Goal: Information Seeking & Learning: Find specific fact

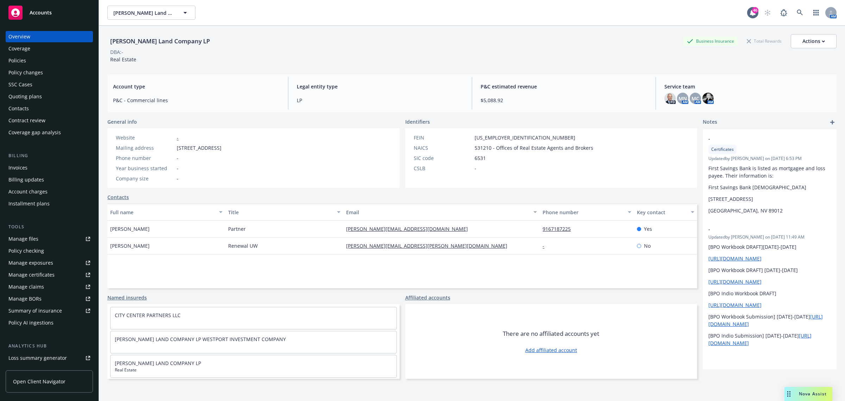
drag, startPoint x: 43, startPoint y: 168, endPoint x: 57, endPoint y: 168, distance: 13.7
click at [43, 168] on div "Invoices" at bounding box center [49, 167] width 82 height 11
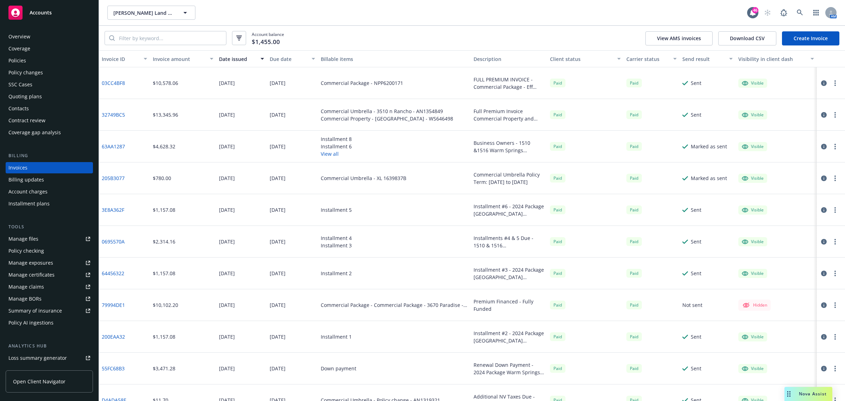
click at [57, 60] on div "Policies" at bounding box center [49, 60] width 82 height 11
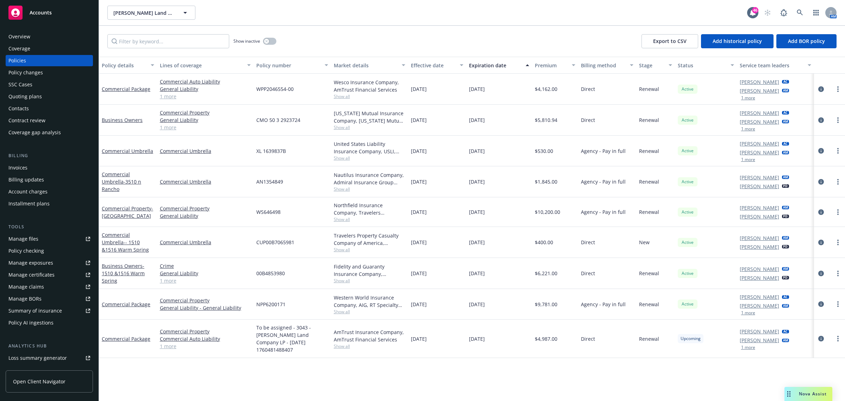
click at [343, 343] on span "Show all" at bounding box center [370, 346] width 72 height 6
click at [499, 340] on div "10/20/2026" at bounding box center [499, 338] width 66 height 38
click at [819, 337] on icon "circleInformation" at bounding box center [821, 339] width 6 height 6
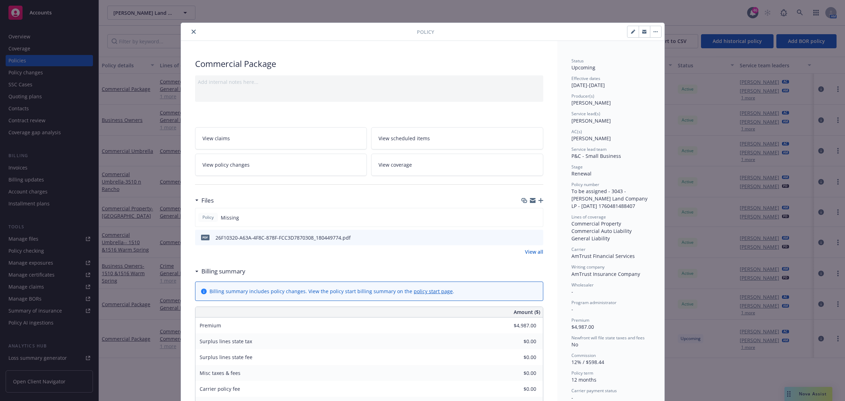
click at [192, 31] on icon "close" at bounding box center [194, 32] width 4 height 4
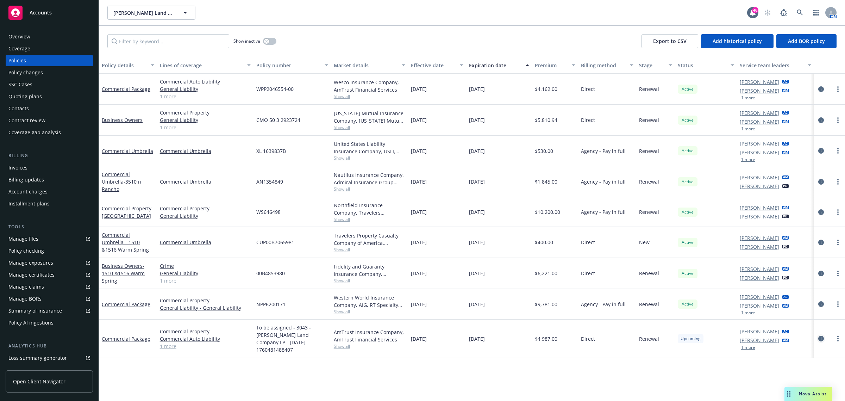
click at [820, 336] on icon "circleInformation" at bounding box center [821, 339] width 6 height 6
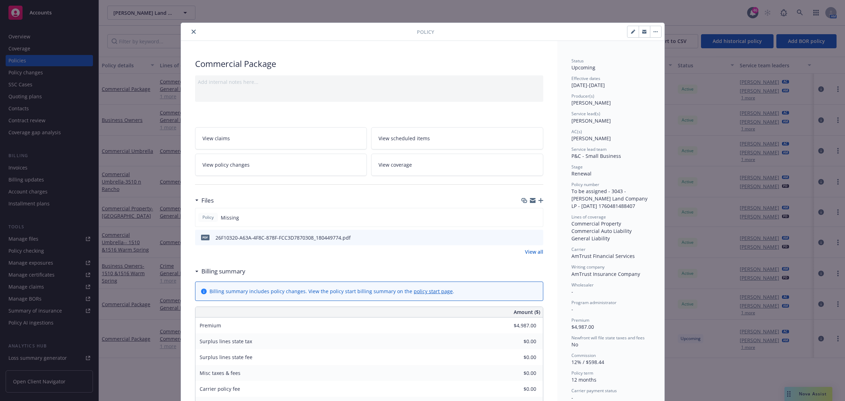
scroll to position [21, 0]
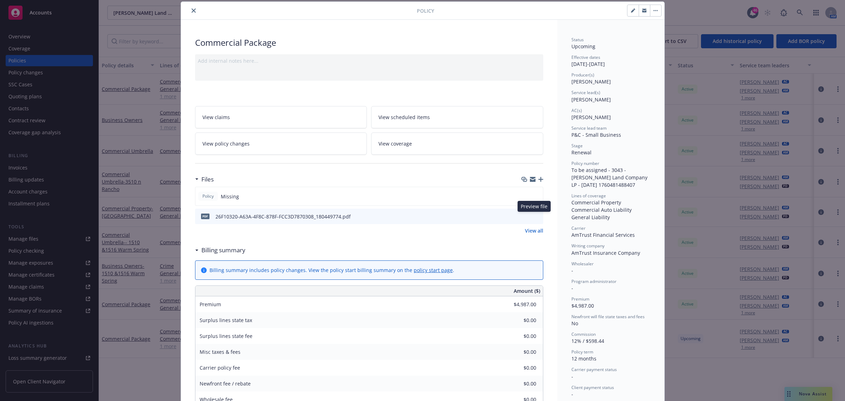
click at [533, 217] on icon "preview file" at bounding box center [536, 215] width 6 height 5
click at [192, 11] on icon "close" at bounding box center [194, 10] width 4 height 4
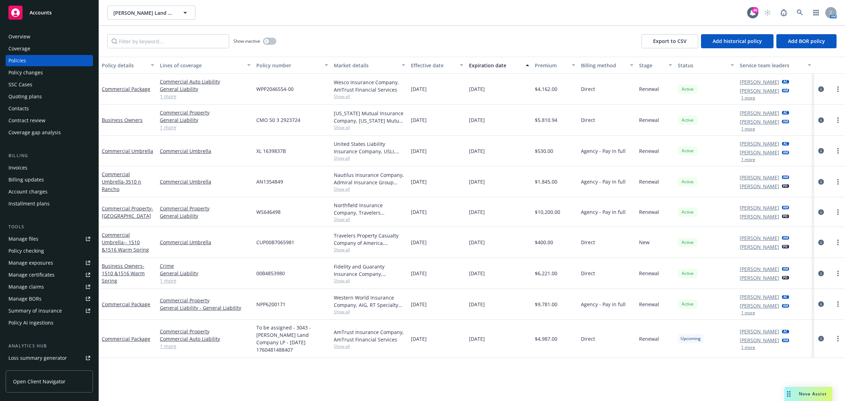
click at [25, 167] on div "Invoices" at bounding box center [17, 167] width 19 height 11
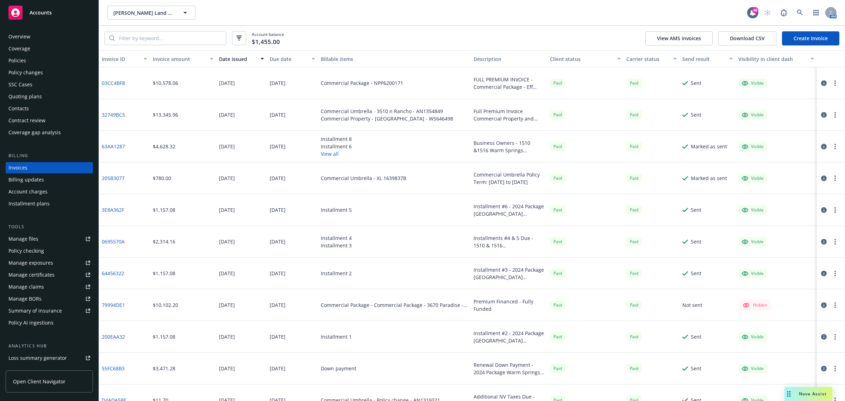
click at [33, 61] on div "Policies" at bounding box center [49, 60] width 82 height 11
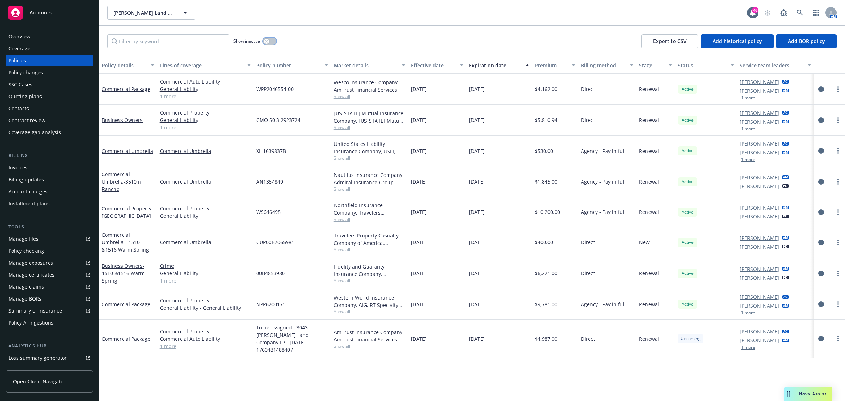
click at [267, 41] on icon "button" at bounding box center [266, 41] width 2 height 2
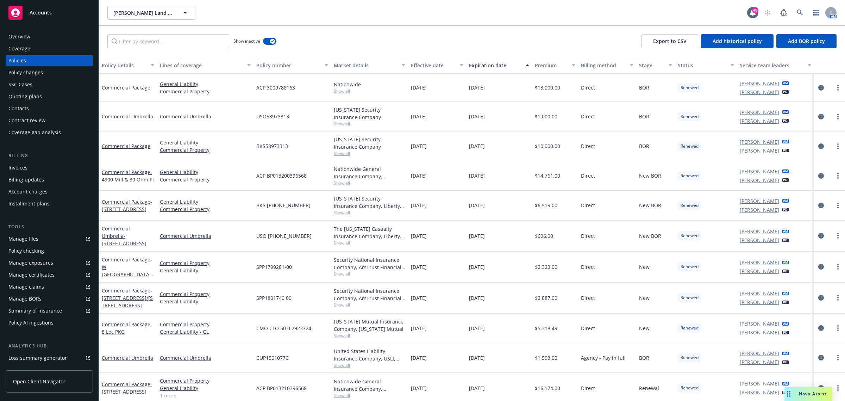
click at [426, 67] on div "Effective date" at bounding box center [433, 65] width 45 height 7
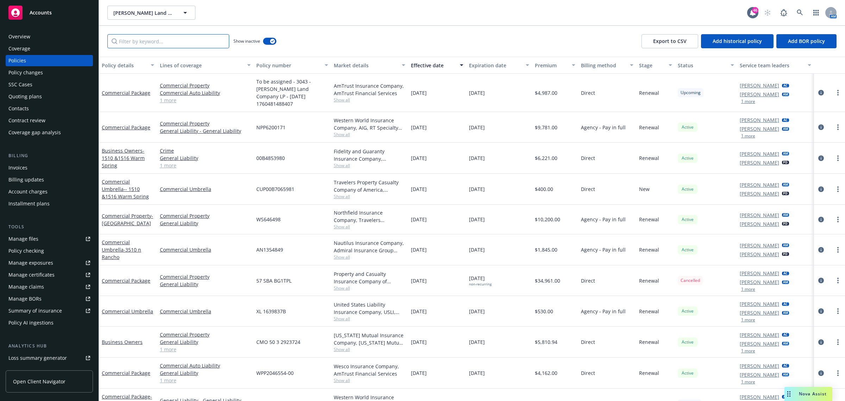
click at [164, 42] on input "Filter by keyword..." at bounding box center [168, 41] width 122 height 14
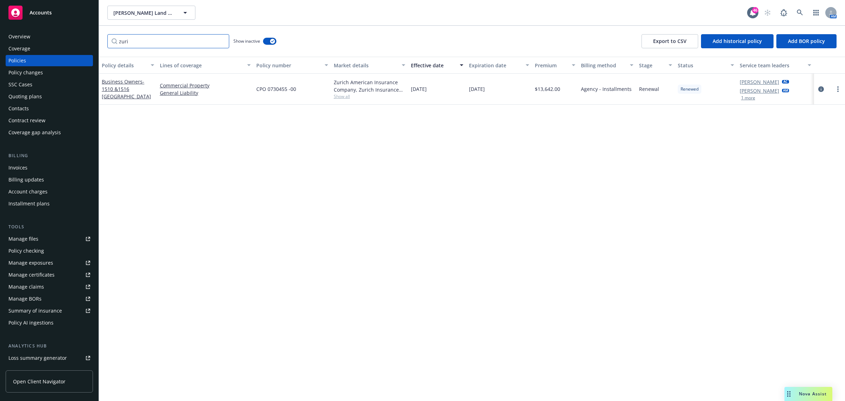
type input "zuri"
click at [340, 94] on span "Show all" at bounding box center [370, 96] width 72 height 6
click at [821, 88] on icon "circleInformation" at bounding box center [821, 89] width 6 height 6
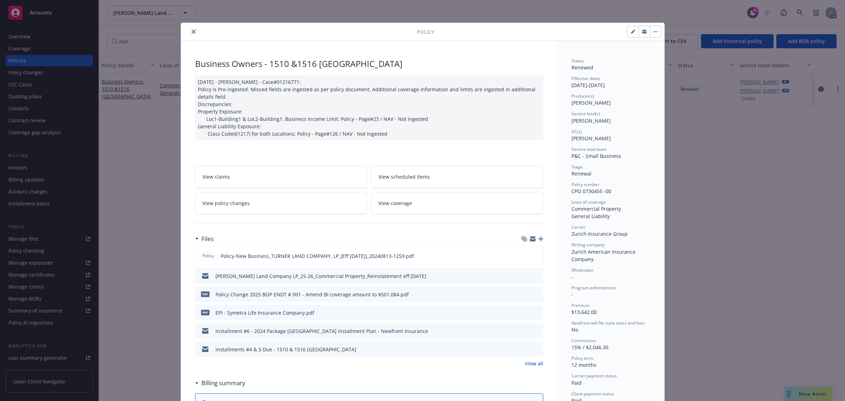
click at [186, 35] on div at bounding box center [300, 31] width 233 height 8
click at [192, 33] on icon "close" at bounding box center [194, 32] width 4 height 4
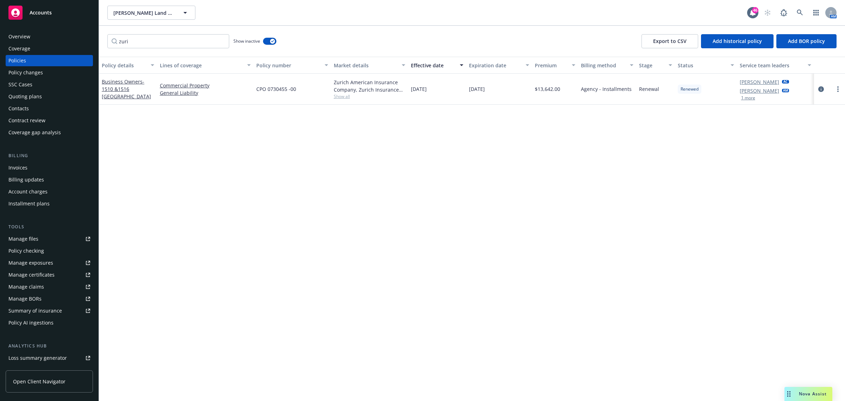
click at [48, 168] on div "Invoices" at bounding box center [49, 167] width 82 height 11
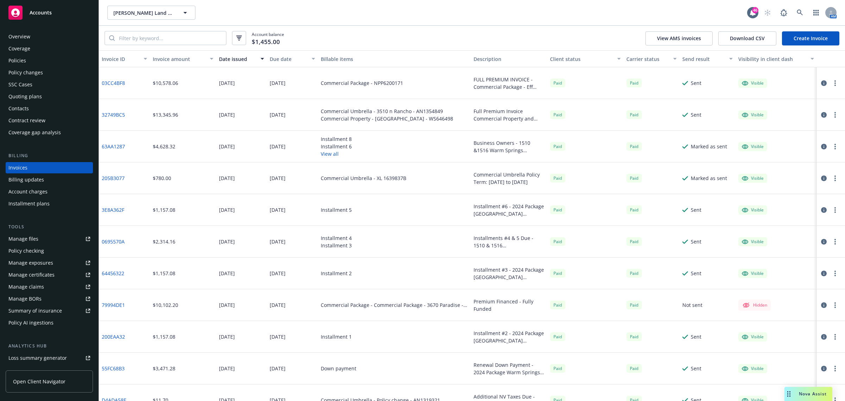
click at [51, 67] on div "Policy changes" at bounding box center [49, 72] width 82 height 11
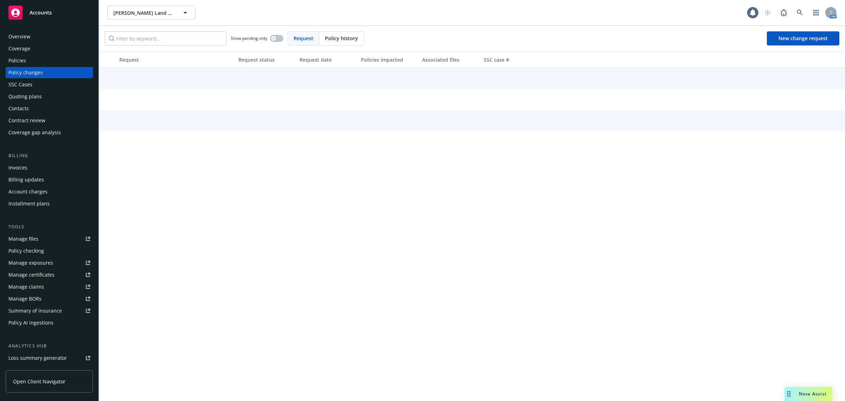
click at [43, 60] on div "Policies" at bounding box center [49, 60] width 82 height 11
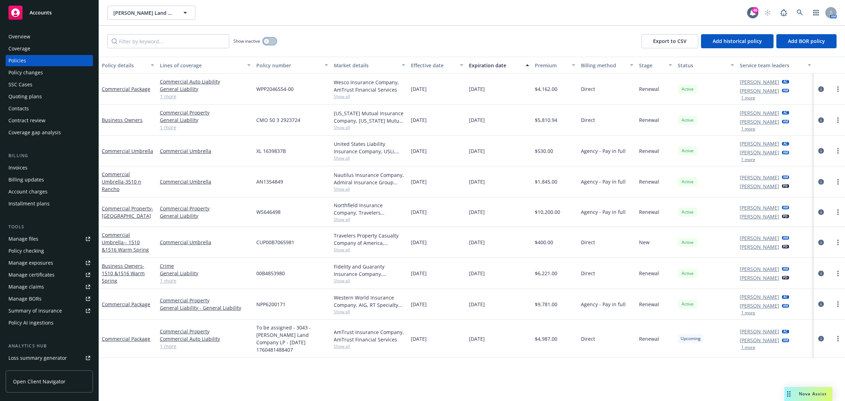
click at [266, 45] on div "Show inactive" at bounding box center [254, 41] width 43 height 14
click at [265, 37] on div "Show inactive" at bounding box center [254, 41] width 43 height 14
click at [269, 43] on button "button" at bounding box center [269, 41] width 13 height 7
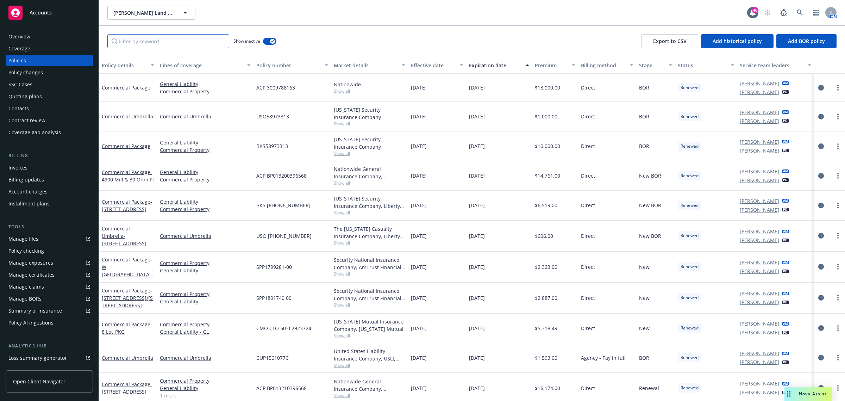
click at [153, 36] on input "Filter by keyword..." at bounding box center [168, 41] width 122 height 14
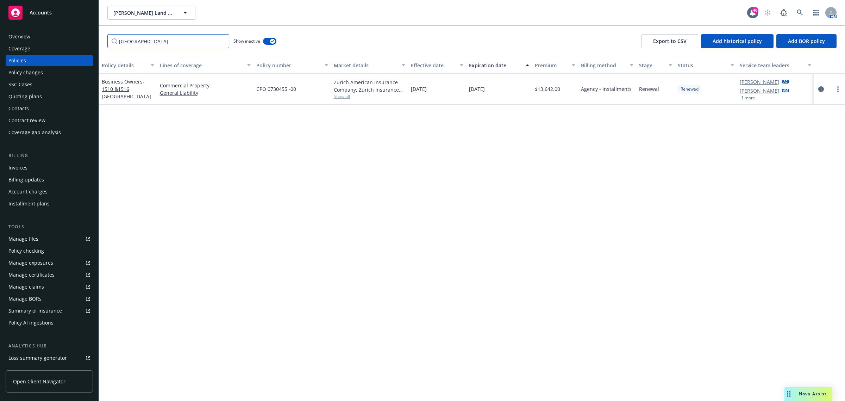
type input "zurich"
click at [807, 390] on div "Nova Assist" at bounding box center [808, 394] width 48 height 14
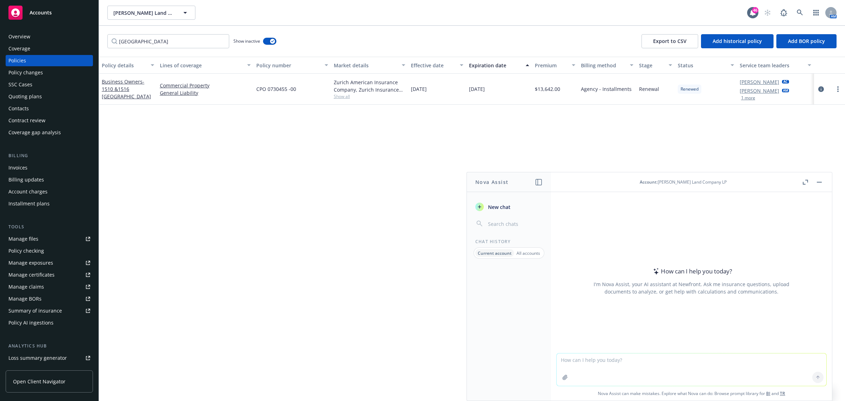
click at [600, 356] on textarea at bounding box center [692, 369] width 270 height 32
type textarea "is zurich normally direct bill"
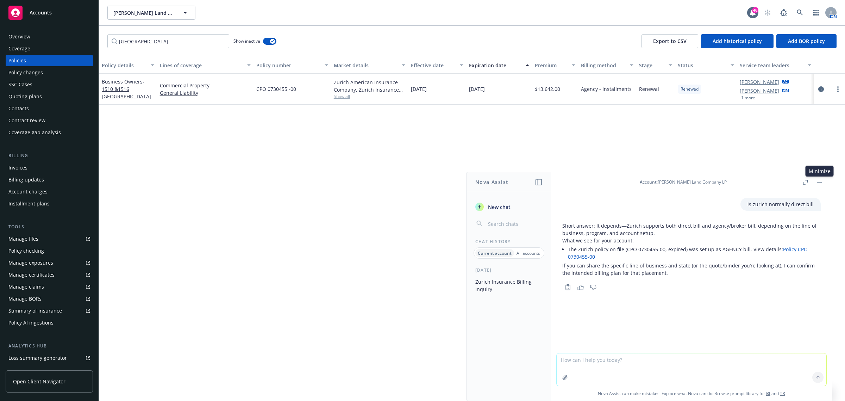
click at [820, 182] on icon "button" at bounding box center [819, 182] width 5 height 1
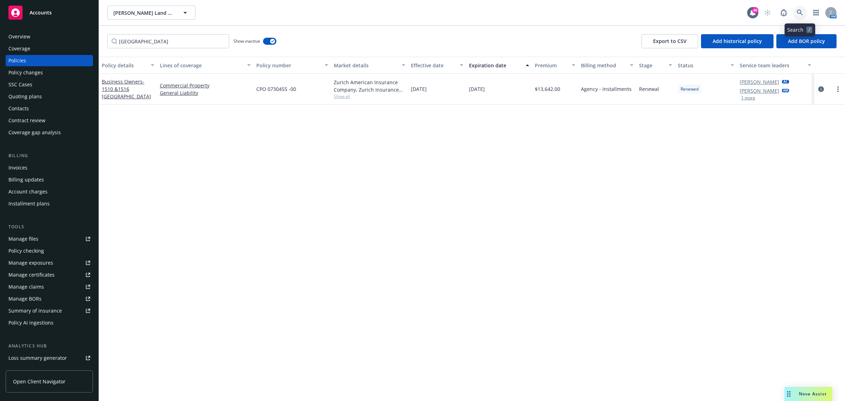
click at [794, 14] on link at bounding box center [800, 13] width 14 height 14
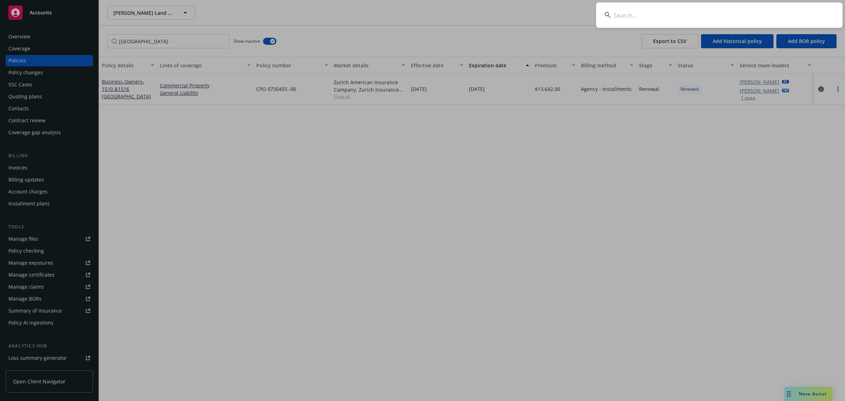
paste input "James K. Eu and Grace Eu"
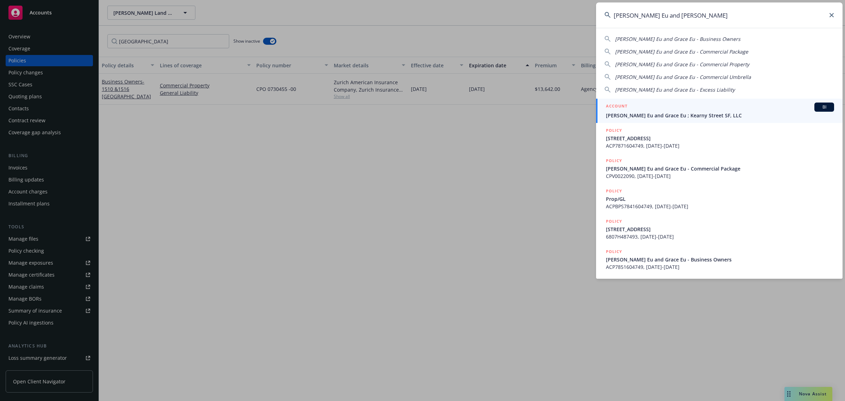
type input "James K. Eu and Grace Eu"
click at [646, 116] on span "James K. Eu and Grace Eu ; Kearny Street SF, LLC" at bounding box center [720, 115] width 228 height 7
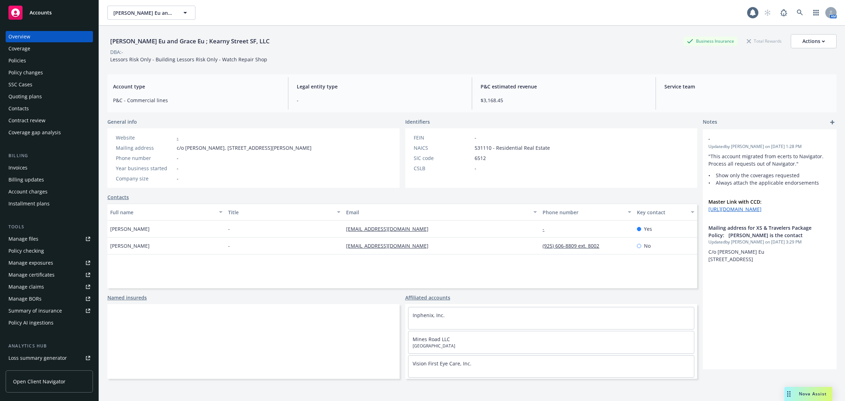
click at [31, 61] on div "Policies" at bounding box center [49, 60] width 82 height 11
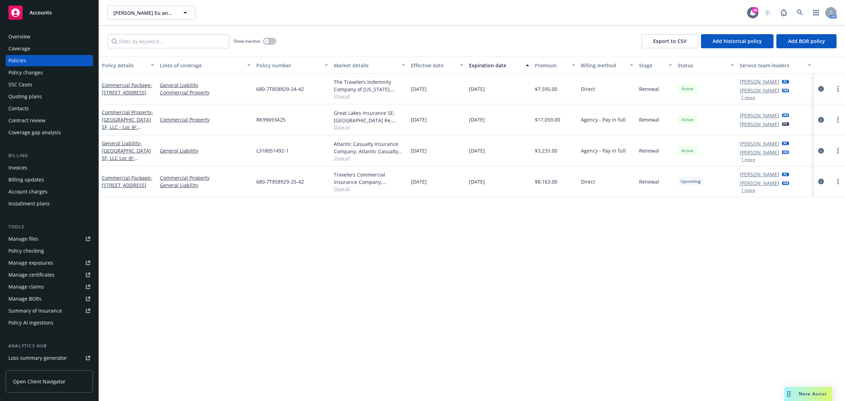
click at [824, 119] on icon "circleInformation" at bounding box center [821, 120] width 6 height 6
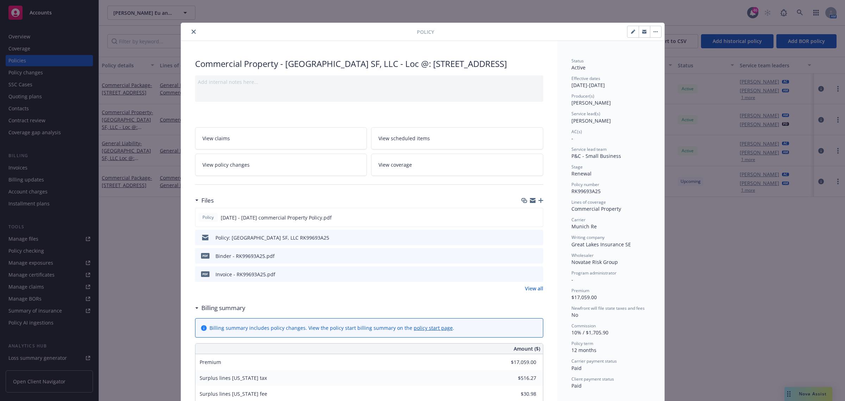
click at [192, 30] on icon "close" at bounding box center [194, 32] width 4 height 4
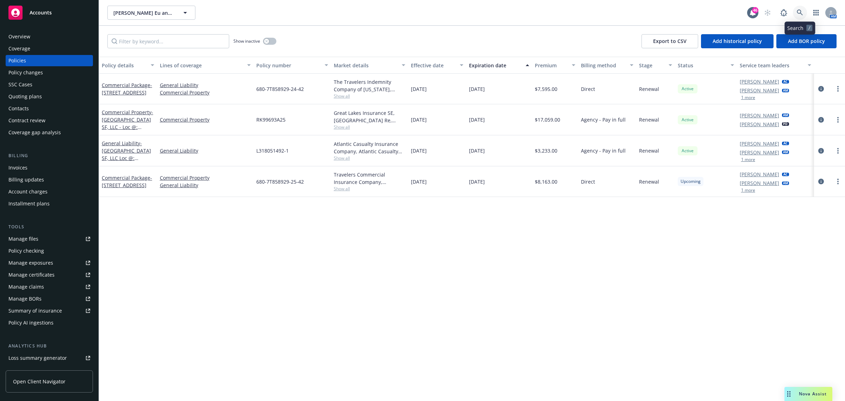
click at [797, 12] on icon at bounding box center [800, 13] width 6 height 6
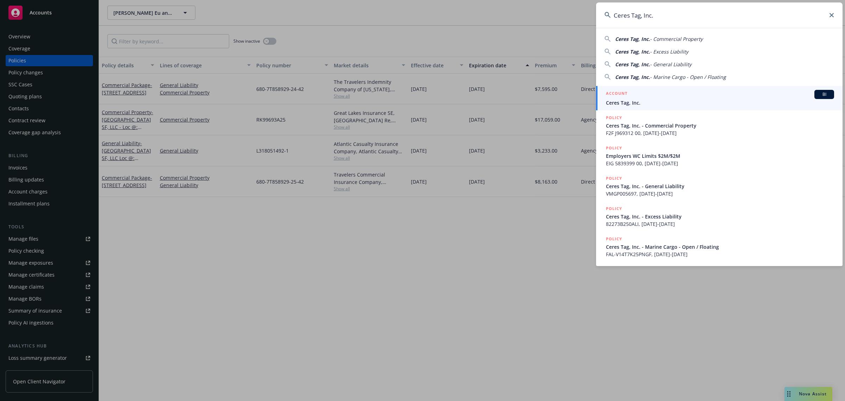
type input "Ceres Tag, Inc."
drag, startPoint x: 654, startPoint y: 101, endPoint x: 627, endPoint y: 93, distance: 28.2
click at [655, 101] on span "Ceres Tag, Inc." at bounding box center [720, 102] width 228 height 7
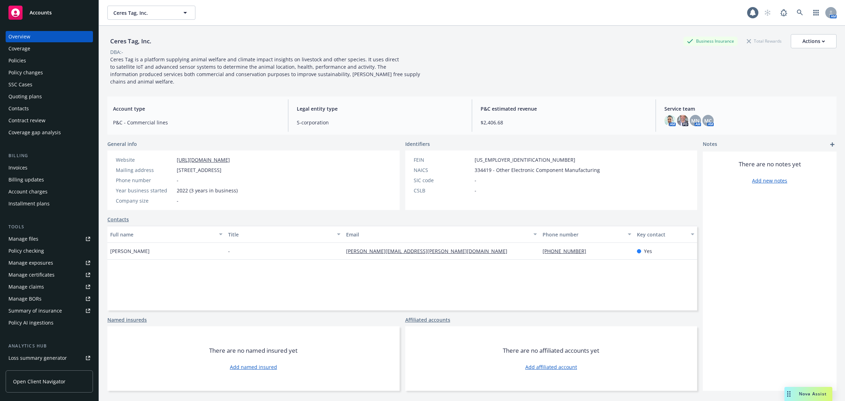
click at [23, 61] on div "Policies" at bounding box center [17, 60] width 18 height 11
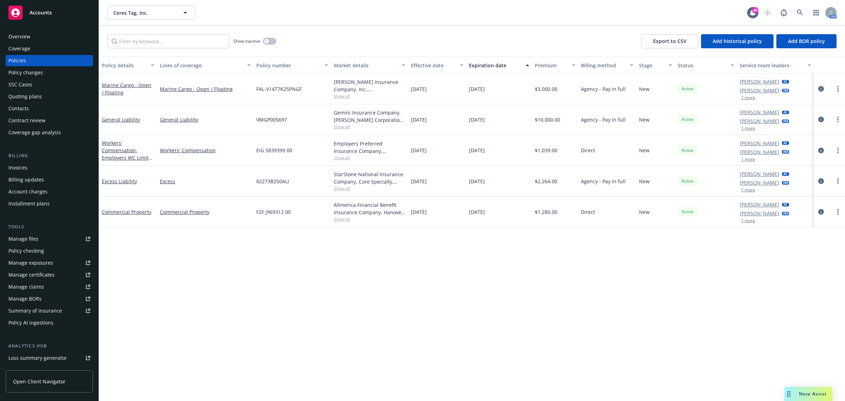
click at [349, 96] on span "Show all" at bounding box center [370, 96] width 72 height 6
click at [820, 88] on icon "circleInformation" at bounding box center [821, 89] width 6 height 6
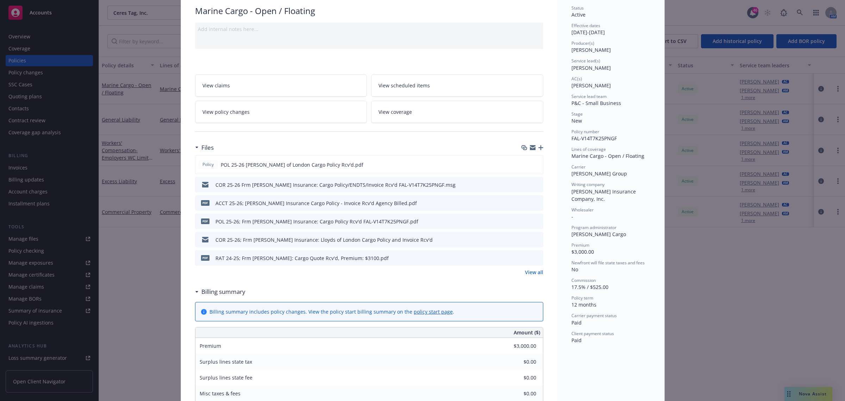
scroll to position [132, 0]
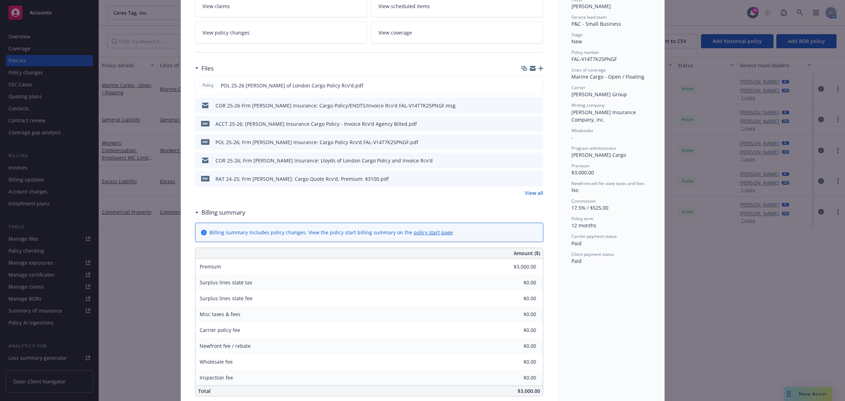
click at [529, 195] on link "View all" at bounding box center [534, 192] width 18 height 7
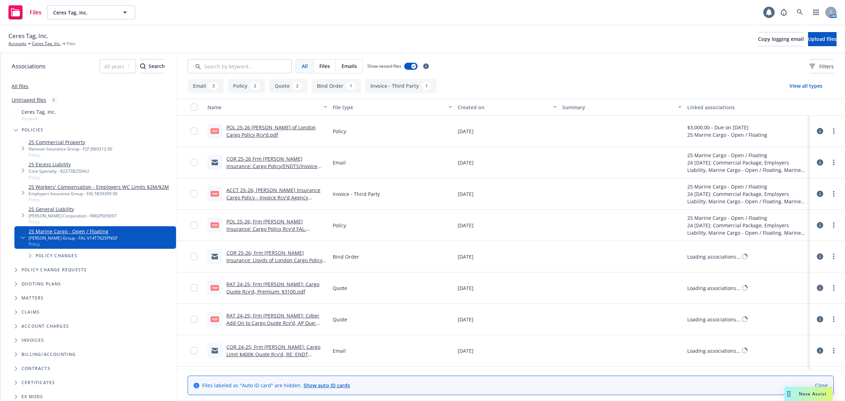
scroll to position [29, 0]
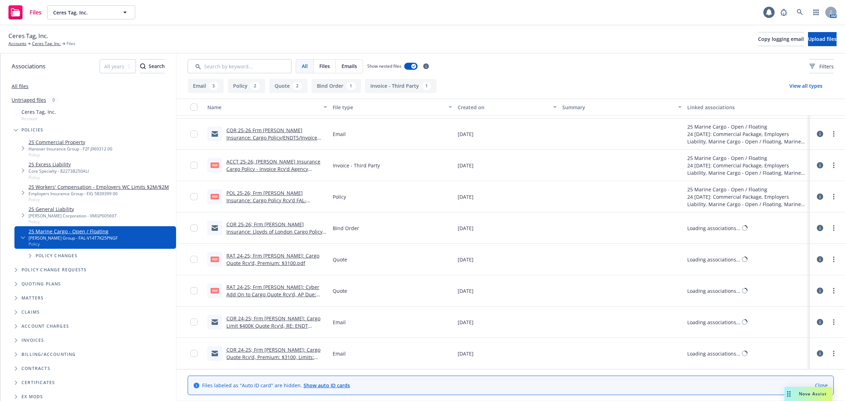
click at [246, 317] on link "COR 24-25; Frm Falvey: Cargo Limit $400K Quote Rcv'd, RE: ENDT clarification.msg" at bounding box center [273, 325] width 94 height 21
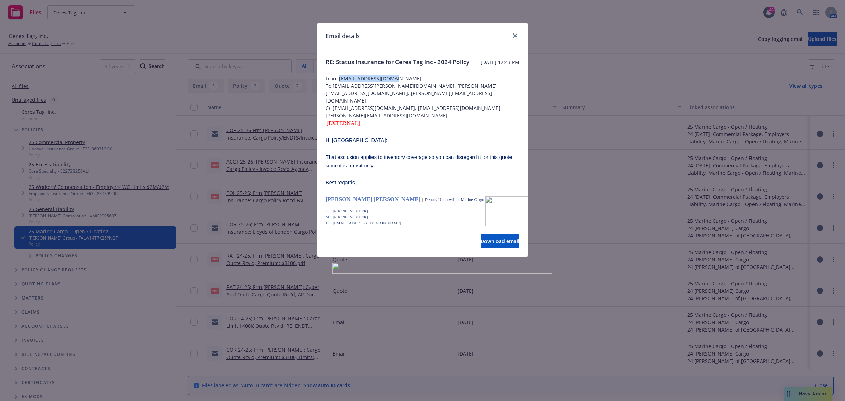
drag, startPoint x: 398, startPoint y: 85, endPoint x: 342, endPoint y: 85, distance: 56.3
click at [342, 82] on span "From: mreeves@falveyins.com" at bounding box center [423, 78] width 194 height 7
copy span "mreeves@falveyins.com"
drag, startPoint x: 515, startPoint y: 32, endPoint x: 518, endPoint y: 35, distance: 3.7
click at [515, 32] on link "close" at bounding box center [515, 35] width 8 height 8
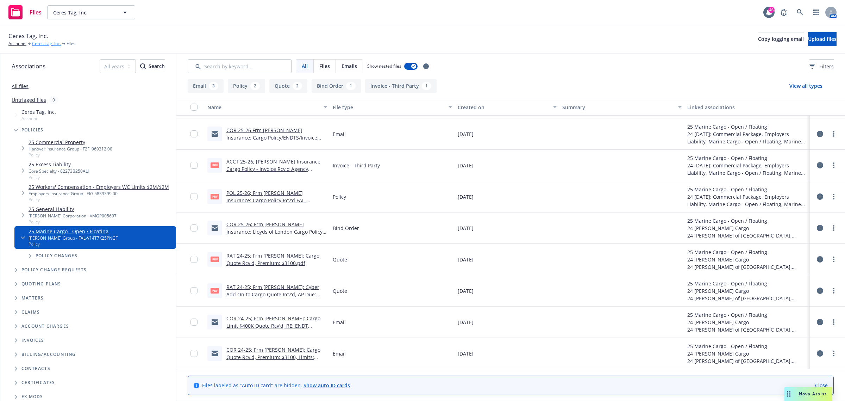
click at [51, 40] on link "Ceres Tag, Inc." at bounding box center [46, 43] width 29 height 6
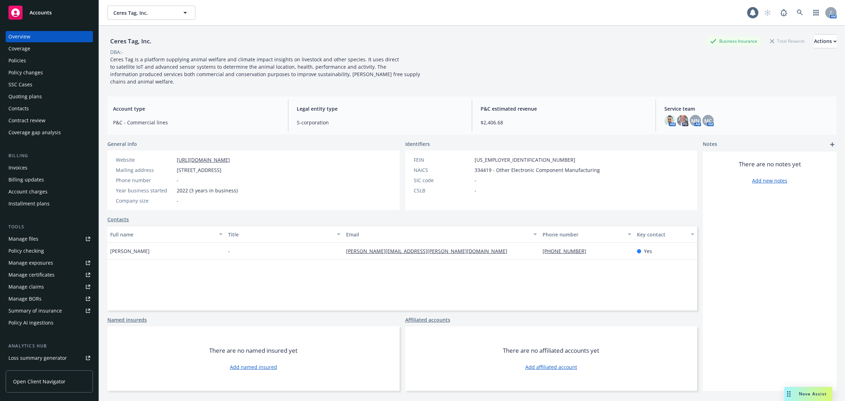
click at [7, 62] on link "Policies" at bounding box center [49, 60] width 87 height 11
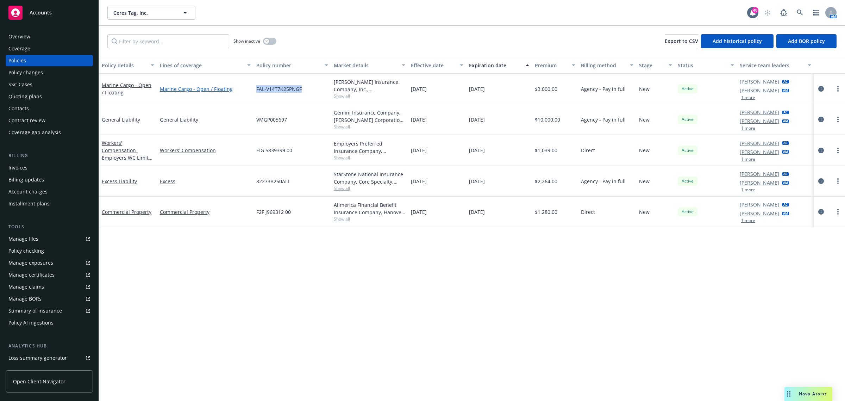
drag, startPoint x: 312, startPoint y: 90, endPoint x: 246, endPoint y: 90, distance: 66.5
click at [246, 90] on div "Marine Cargo - Open / Floating Marine Cargo - Open / Floating FAL-V14T7K25PNGF …" at bounding box center [472, 89] width 746 height 31
copy div "FAL-V14T7K25PNGF"
click at [338, 126] on span "Show all" at bounding box center [370, 127] width 72 height 6
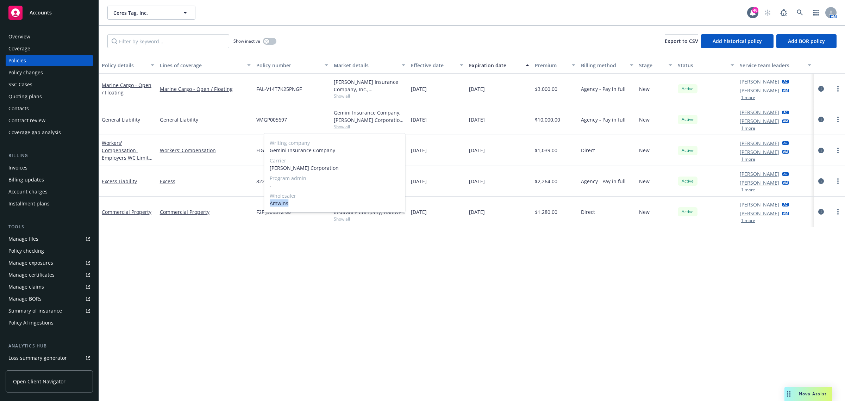
drag, startPoint x: 300, startPoint y: 204, endPoint x: 268, endPoint y: 203, distance: 32.1
click at [268, 203] on div "Writing company Gemini Insurance Company Carrier W.R. Berkley Corporation Progr…" at bounding box center [334, 172] width 141 height 79
copy span "Amwins"
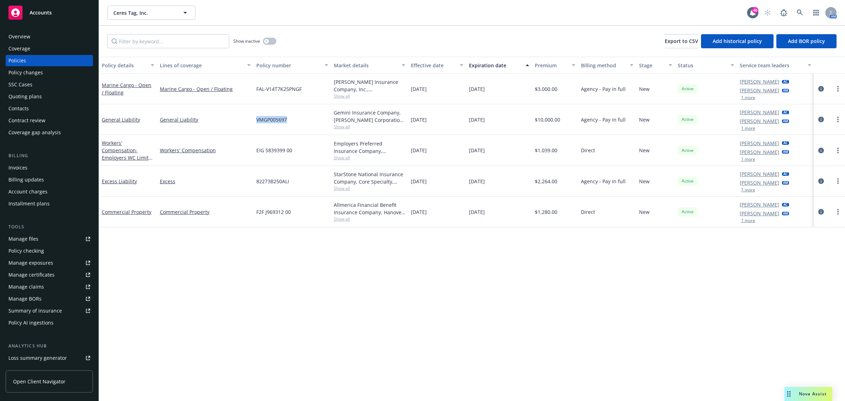
drag, startPoint x: 295, startPoint y: 121, endPoint x: 257, endPoint y: 121, distance: 38.0
click at [257, 121] on div "VMGP005697" at bounding box center [292, 119] width 77 height 31
copy span "VMGP005697"
click at [822, 120] on icon "circleInformation" at bounding box center [821, 120] width 6 height 6
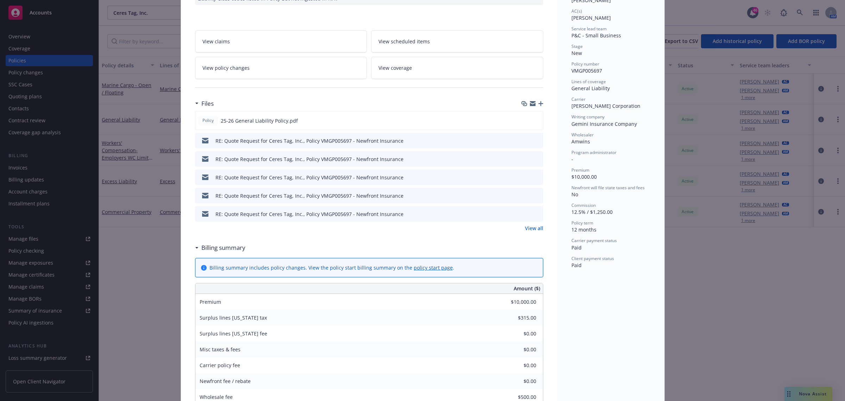
scroll to position [132, 0]
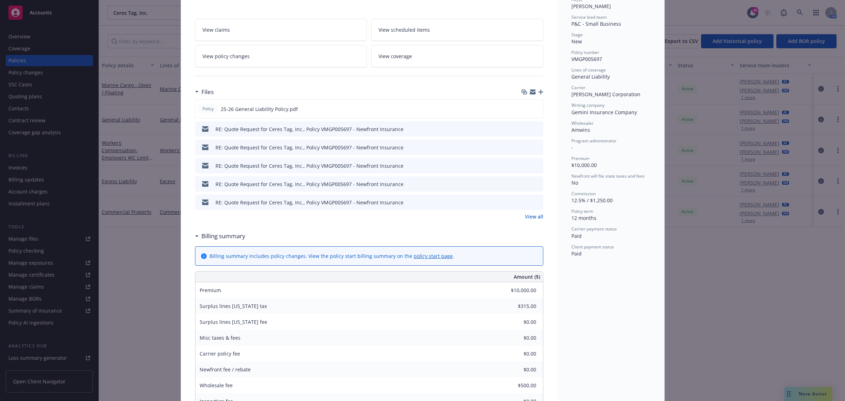
click at [525, 214] on link "View all" at bounding box center [534, 216] width 18 height 7
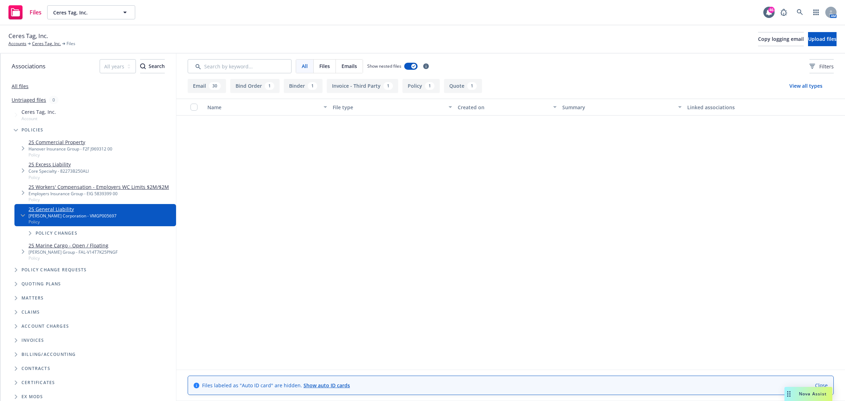
scroll to position [831, 0]
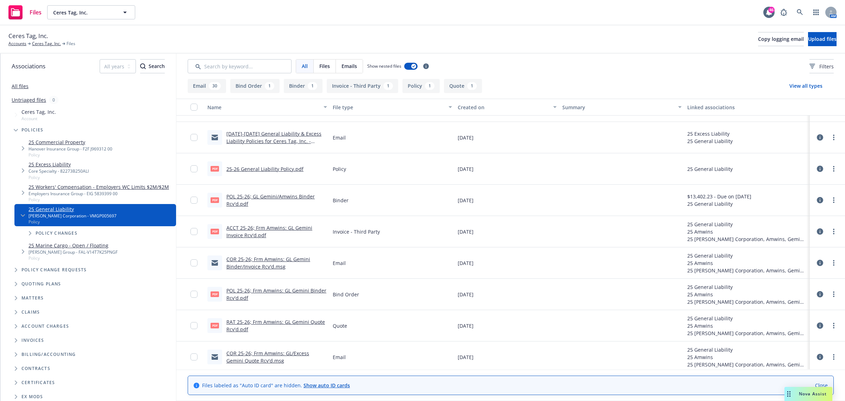
click at [250, 259] on link "COR 25-26; Frm Amwins: GL Gemini Binder/Invoice Rcv'd.msg" at bounding box center [268, 263] width 84 height 14
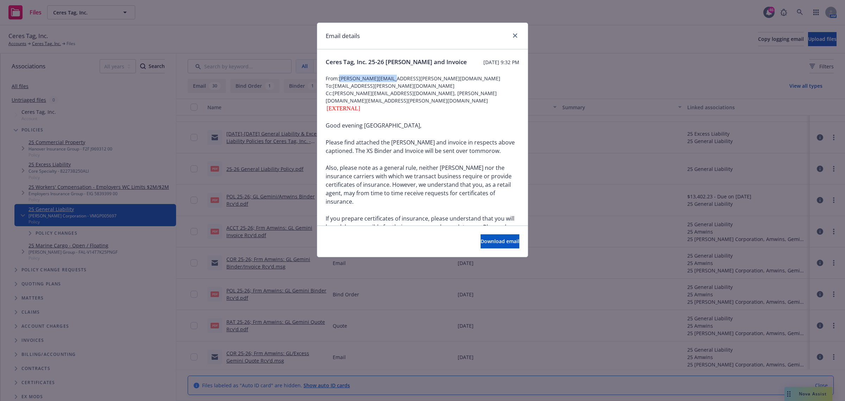
drag, startPoint x: 406, startPoint y: 88, endPoint x: 342, endPoint y: 88, distance: 63.7
click at [342, 82] on span "From: matt.kaye@amwins.com" at bounding box center [423, 78] width 194 height 7
copy span "matt.kaye@amwins.com"
click at [518, 33] on link "close" at bounding box center [515, 35] width 8 height 8
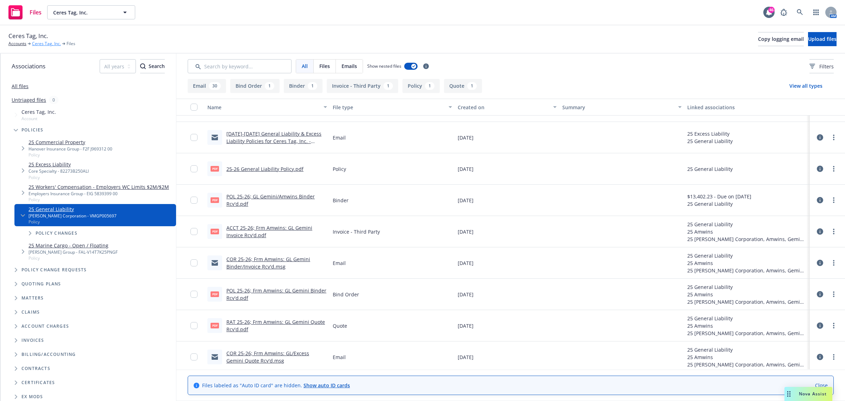
click at [52, 40] on link "Ceres Tag, Inc." at bounding box center [46, 43] width 29 height 6
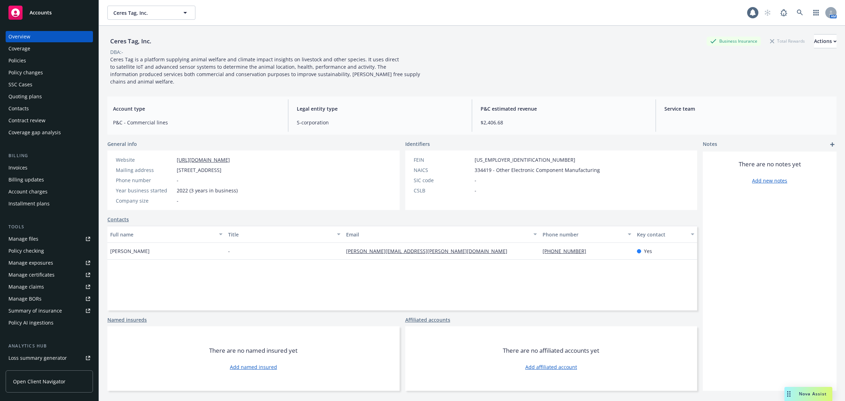
click at [39, 57] on div "Policies" at bounding box center [49, 60] width 82 height 11
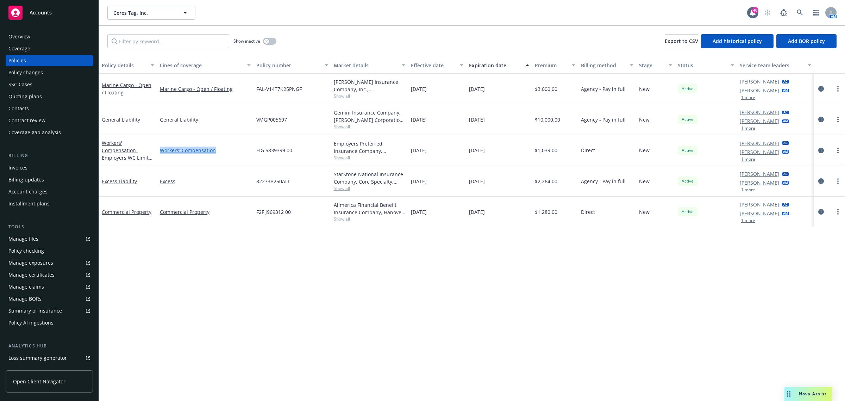
drag, startPoint x: 226, startPoint y: 153, endPoint x: 160, endPoint y: 152, distance: 65.9
click at [160, 152] on link "Workers' Compensation" at bounding box center [205, 149] width 91 height 7
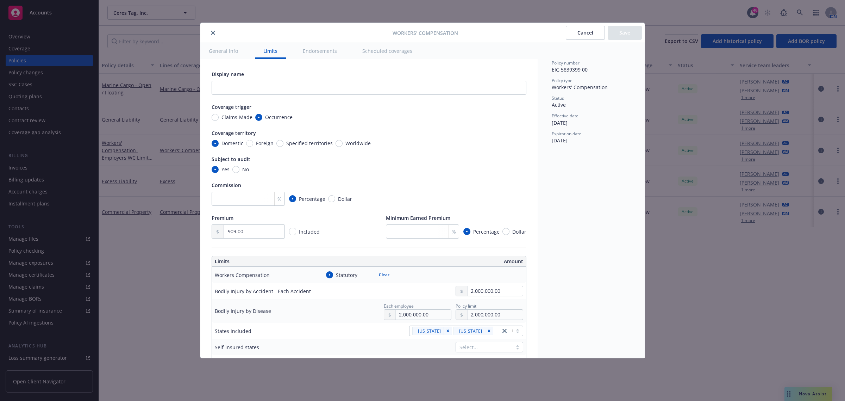
click at [214, 30] on button "close" at bounding box center [213, 33] width 8 height 8
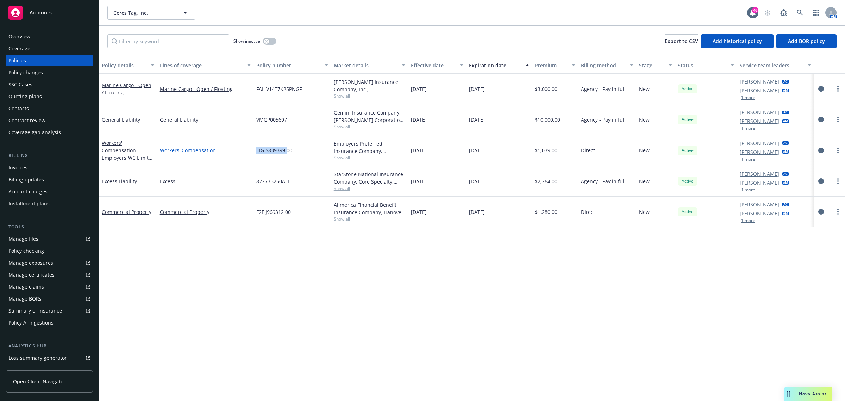
drag, startPoint x: 288, startPoint y: 151, endPoint x: 250, endPoint y: 152, distance: 37.3
click at [250, 152] on div "Workers' Compensation - Employers WC Limits $2M/$2M Workers' Compensation EIG 5…" at bounding box center [472, 150] width 746 height 31
click at [311, 150] on div "EIG 5839399 00" at bounding box center [292, 150] width 77 height 31
click at [340, 157] on span "Show all" at bounding box center [370, 158] width 72 height 6
click at [824, 149] on link "circleInformation" at bounding box center [821, 150] width 8 height 8
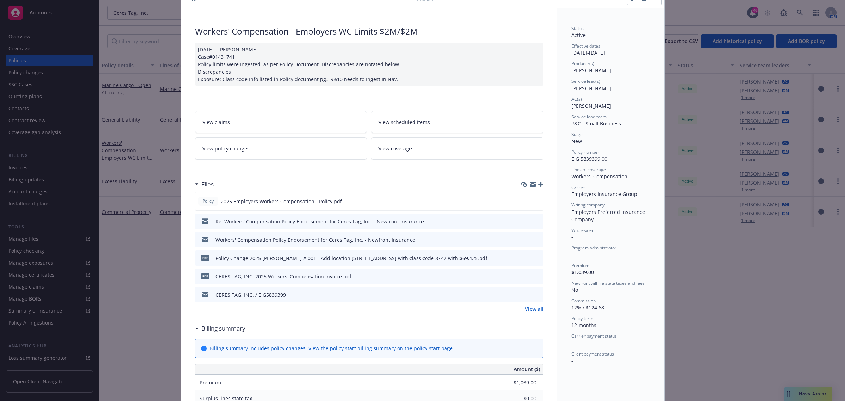
scroll to position [88, 0]
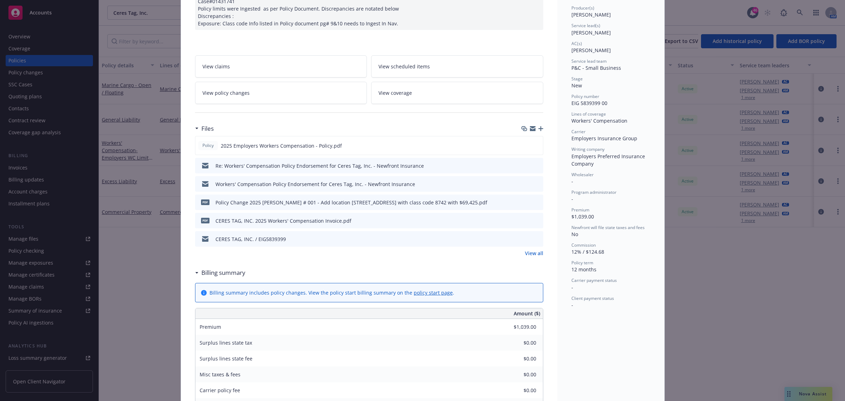
click at [520, 252] on div "View all" at bounding box center [369, 252] width 348 height 7
click at [525, 252] on link "View all" at bounding box center [534, 252] width 18 height 7
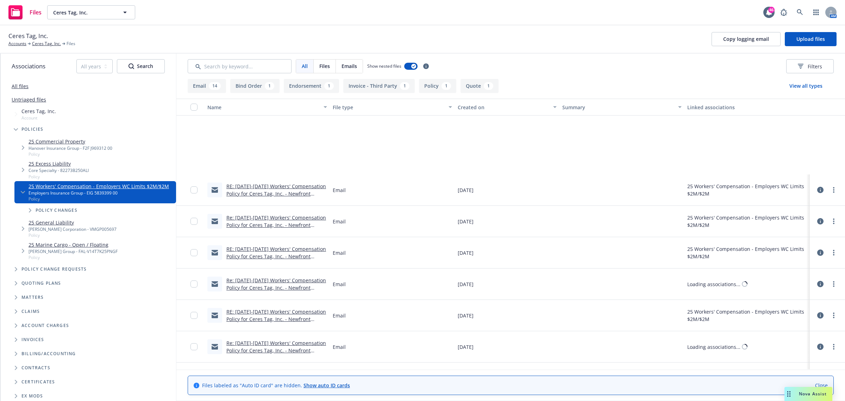
scroll to position [335, 0]
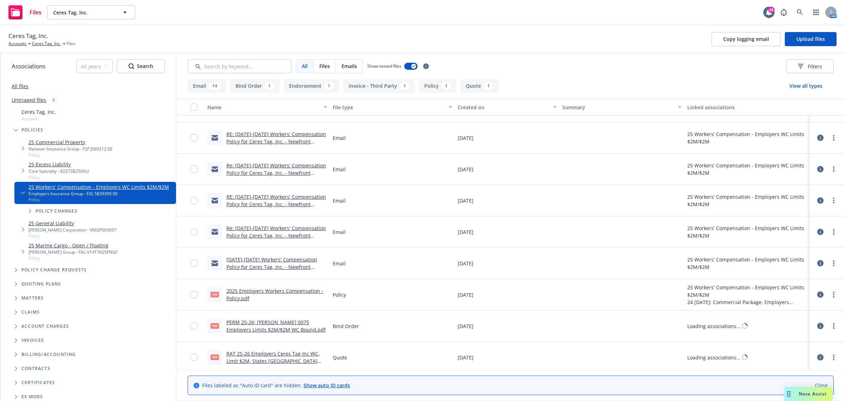
click at [265, 261] on link "2025-2026 Workers' Compensation Policy for Ceres Tag, Inc. - Newfront Insurance" at bounding box center [271, 266] width 91 height 21
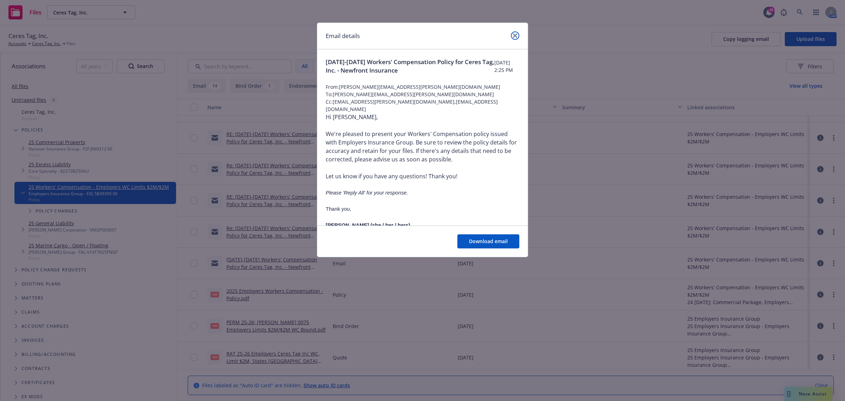
click at [514, 33] on link "close" at bounding box center [515, 35] width 8 height 8
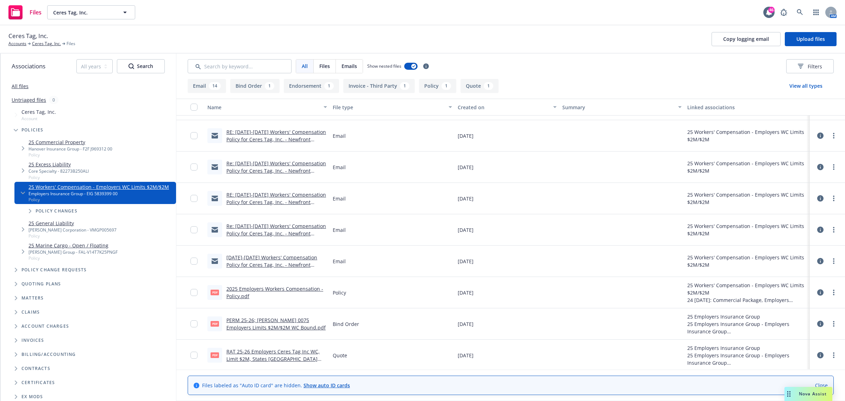
scroll to position [339, 0]
click at [275, 198] on link "RE: 2025-2026 Workers' Compensation Policy for Ceres Tag, Inc. - Newfront Insur…" at bounding box center [276, 199] width 100 height 21
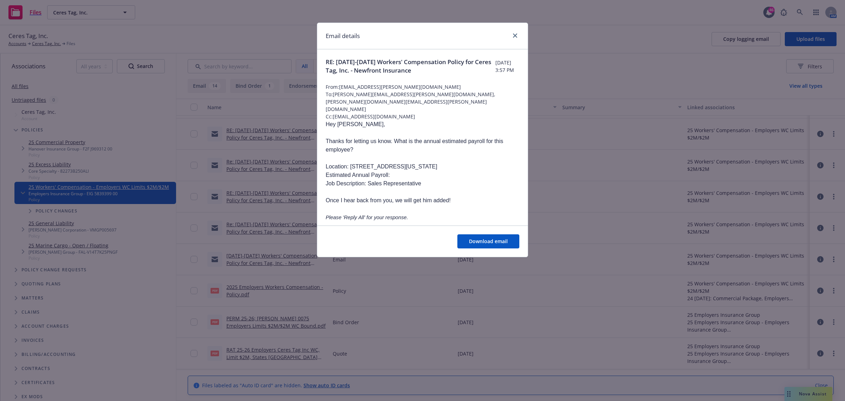
click at [271, 139] on div "Email details RE: 2025-2026 Workers' Compensation Policy for Ceres Tag, Inc. - …" at bounding box center [422, 200] width 845 height 401
click at [270, 284] on div "Email details RE: 2025-2026 Workers' Compensation Policy for Ceres Tag, Inc. - …" at bounding box center [422, 200] width 845 height 401
click at [515, 34] on icon "close" at bounding box center [515, 35] width 4 height 4
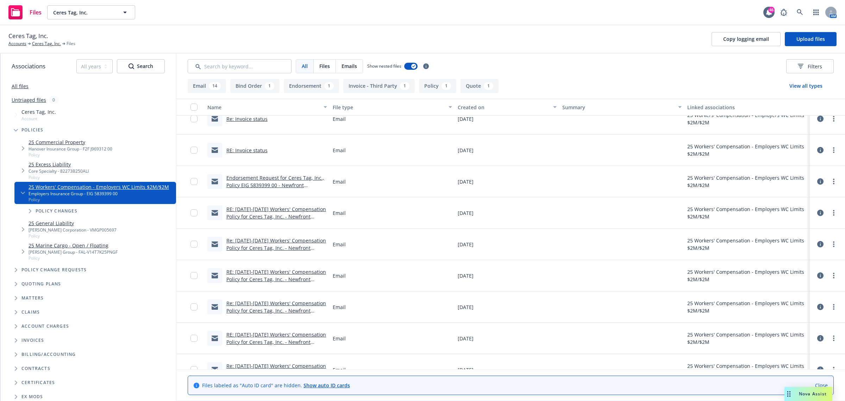
scroll to position [163, 0]
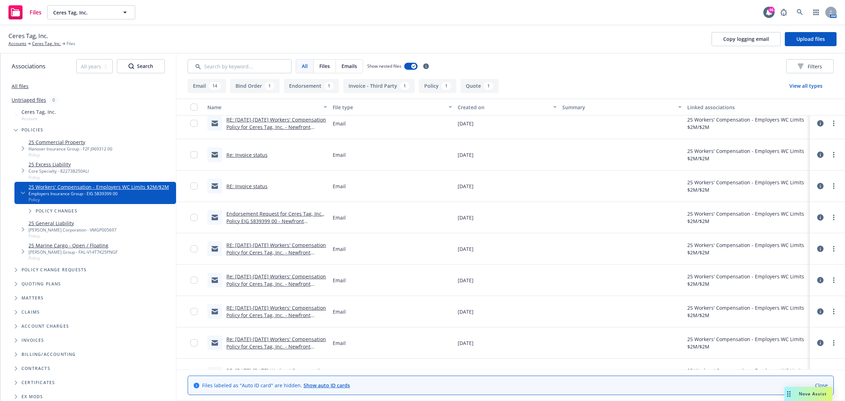
click at [277, 217] on div "Endorsement Request for Ceres Tag, Inc., Policy EIG 5839399 00 - Newfront Insur…" at bounding box center [276, 217] width 101 height 15
click at [276, 215] on link "Endorsement Request for Ceres Tag, Inc., Policy EIG 5839399 00 - Newfront Insur…" at bounding box center [275, 220] width 98 height 21
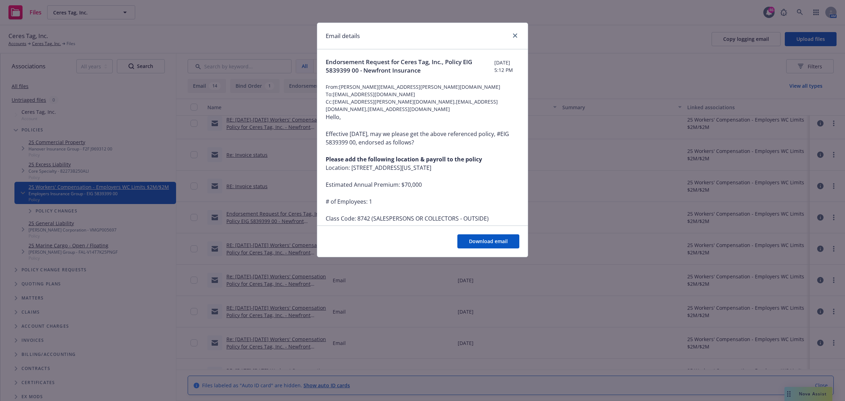
drag, startPoint x: 431, startPoint y: 94, endPoint x: 333, endPoint y: 96, distance: 97.9
click at [333, 96] on span "To: underwritingsupport@employers.com" at bounding box center [423, 93] width 194 height 7
copy span "underwritingsupport@employers.com"
click at [518, 35] on link "close" at bounding box center [515, 35] width 8 height 8
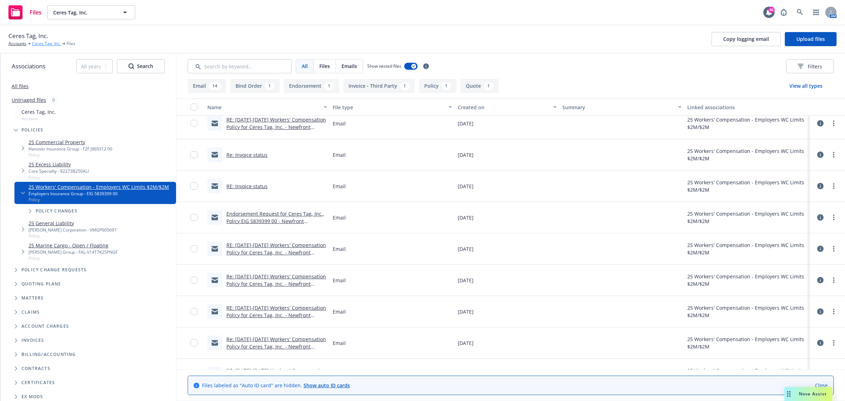
click at [45, 44] on link "Ceres Tag, Inc." at bounding box center [46, 43] width 29 height 6
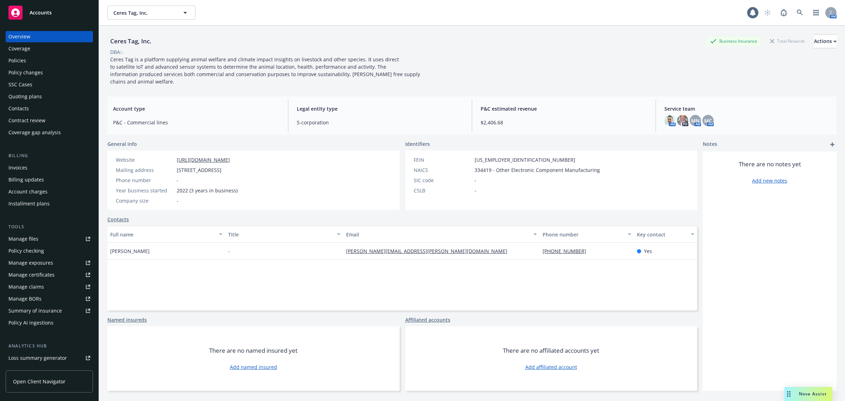
click at [32, 60] on div "Policies" at bounding box center [49, 60] width 82 height 11
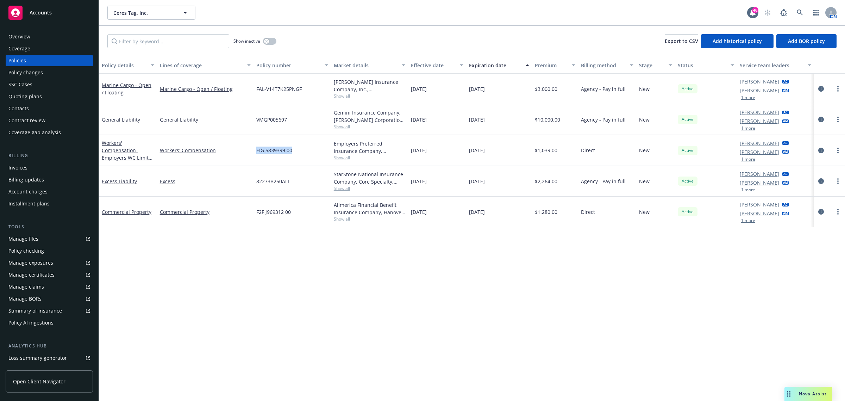
drag, startPoint x: 307, startPoint y: 155, endPoint x: 252, endPoint y: 158, distance: 55.4
click at [252, 158] on div "Workers' Compensation - Employers WC Limits $2M/$2M Workers' Compensation EIG 5…" at bounding box center [472, 150] width 746 height 31
copy div "EIG 5839399 00"
drag, startPoint x: 309, startPoint y: 182, endPoint x: 254, endPoint y: 181, distance: 55.3
click at [254, 181] on div "82273B250ALI" at bounding box center [292, 181] width 77 height 31
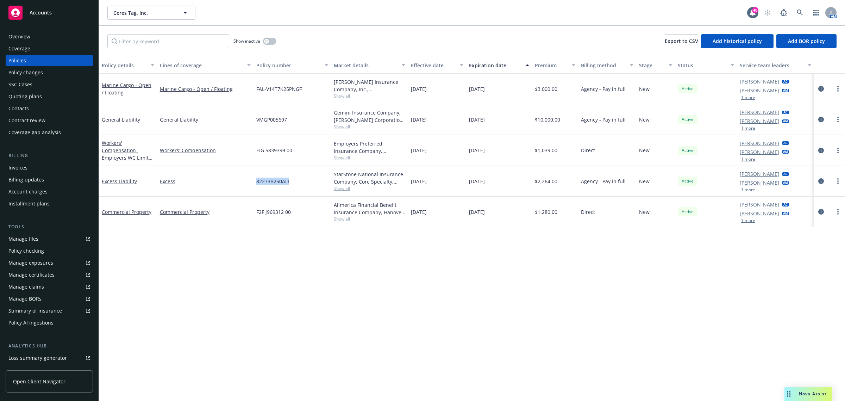
copy span "82273B250ALI"
click at [334, 189] on span "Show all" at bounding box center [370, 188] width 72 height 6
click at [805, 13] on link at bounding box center [800, 13] width 14 height 14
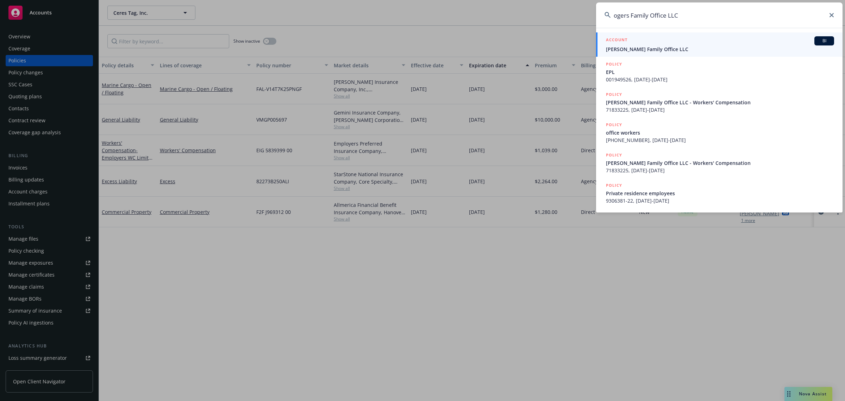
type input "ogers Family Office LLC"
click at [637, 52] on span "[PERSON_NAME] Family Office LLC" at bounding box center [720, 48] width 228 height 7
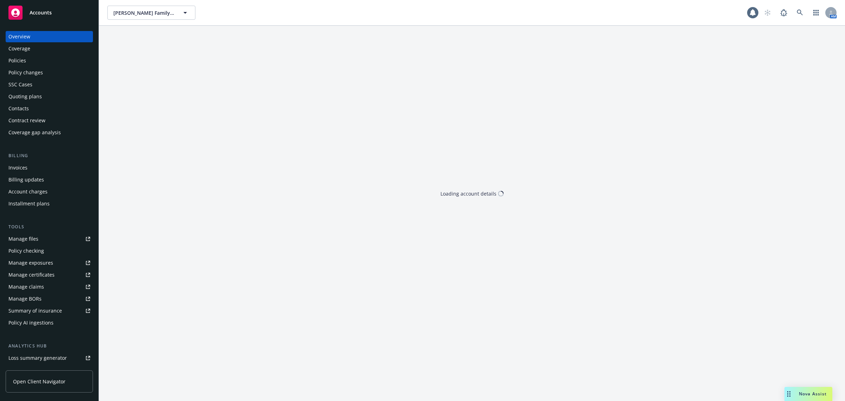
click at [41, 63] on div "Policies" at bounding box center [49, 60] width 82 height 11
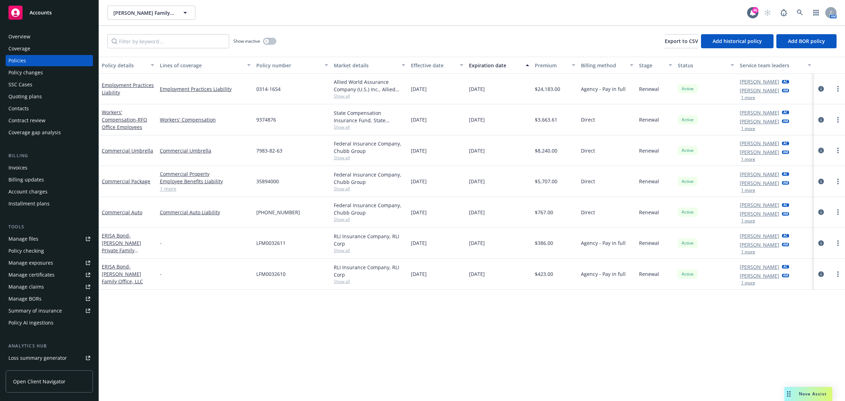
click at [342, 220] on span "Show all" at bounding box center [370, 219] width 72 height 6
click at [342, 188] on span "Show all" at bounding box center [370, 189] width 72 height 6
click at [343, 157] on span "Show all" at bounding box center [370, 158] width 72 height 6
click at [345, 129] on span "Show all" at bounding box center [370, 127] width 72 height 6
click at [820, 182] on icon "circleInformation" at bounding box center [821, 182] width 6 height 6
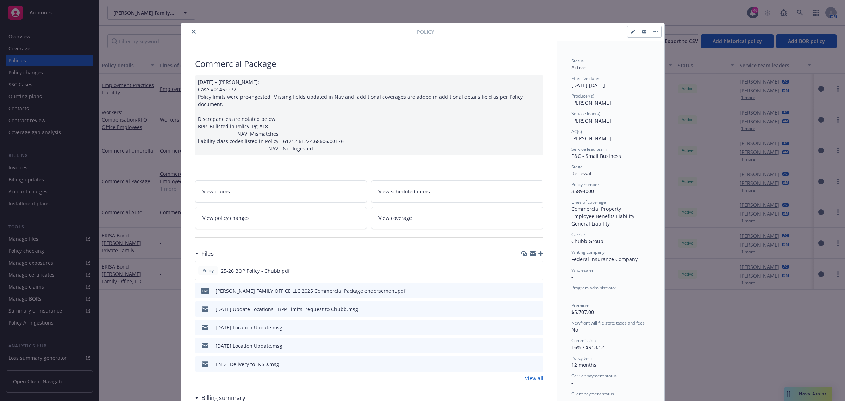
click at [527, 374] on link "View all" at bounding box center [534, 377] width 18 height 7
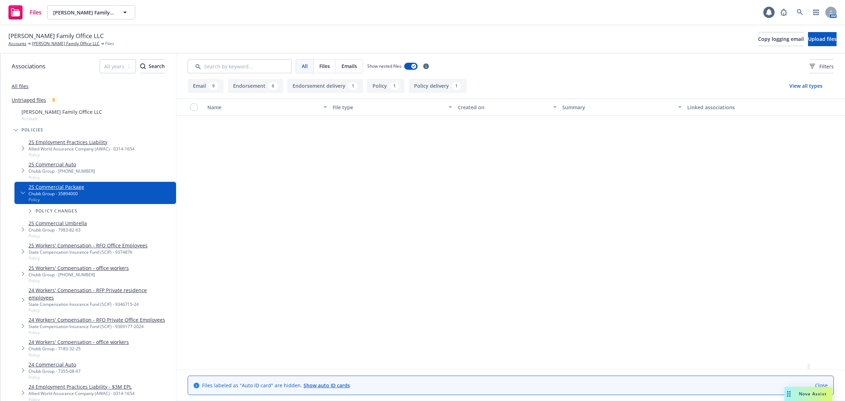
scroll to position [308, 0]
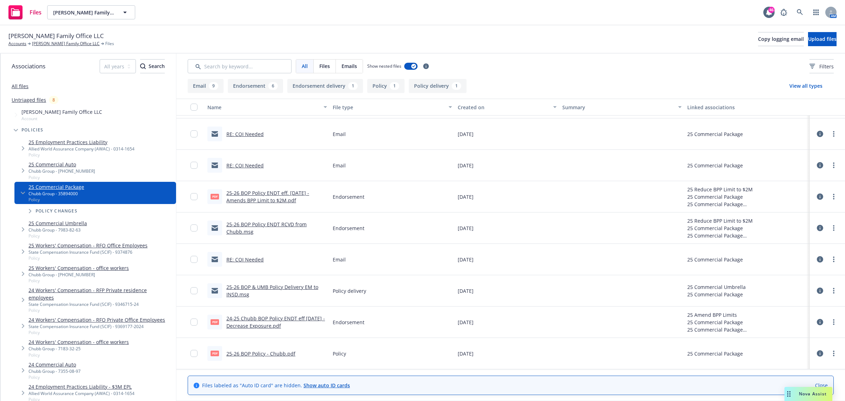
click at [260, 287] on link "25-26 BOP & UMB Policy Delivery EM to INSD.msg" at bounding box center [272, 290] width 92 height 14
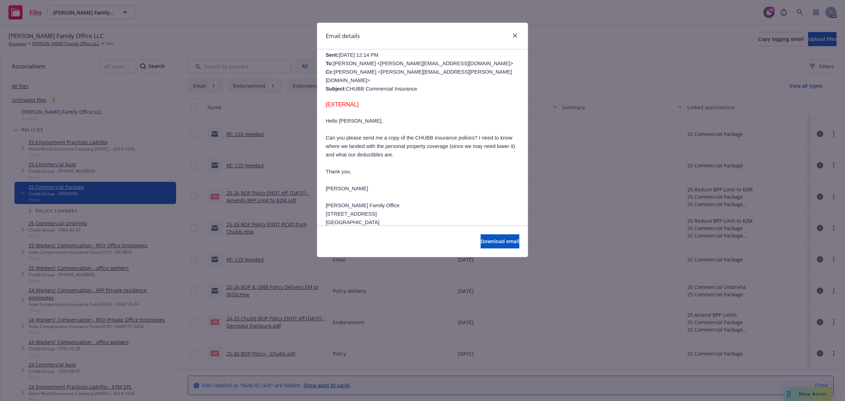
scroll to position [304, 0]
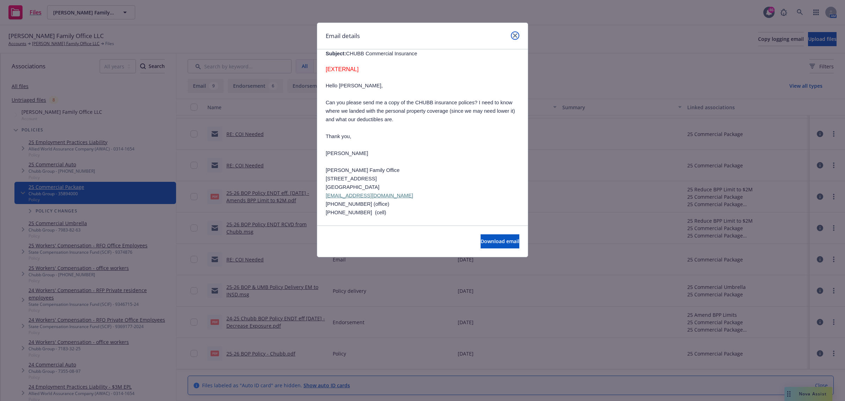
click at [514, 33] on link "close" at bounding box center [515, 35] width 8 height 8
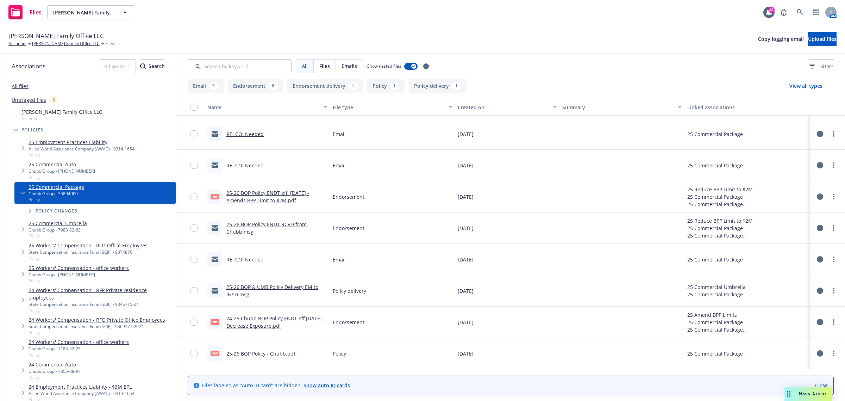
click at [243, 227] on link "25-26 BOP Policy ENDT RCVD from Chubb.msg" at bounding box center [266, 228] width 80 height 14
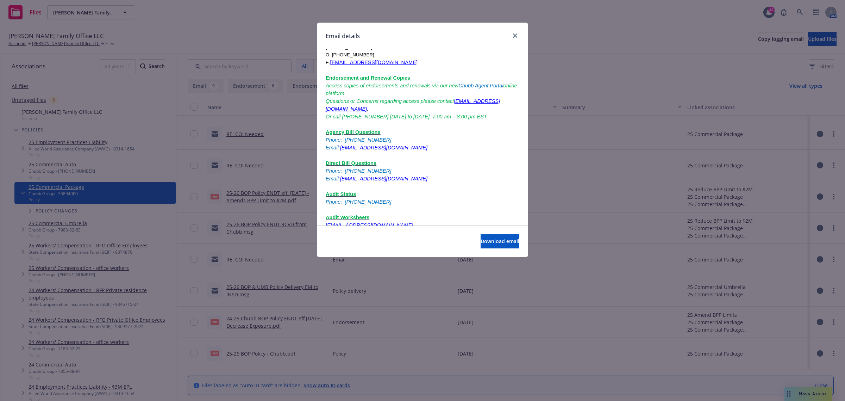
scroll to position [572, 0]
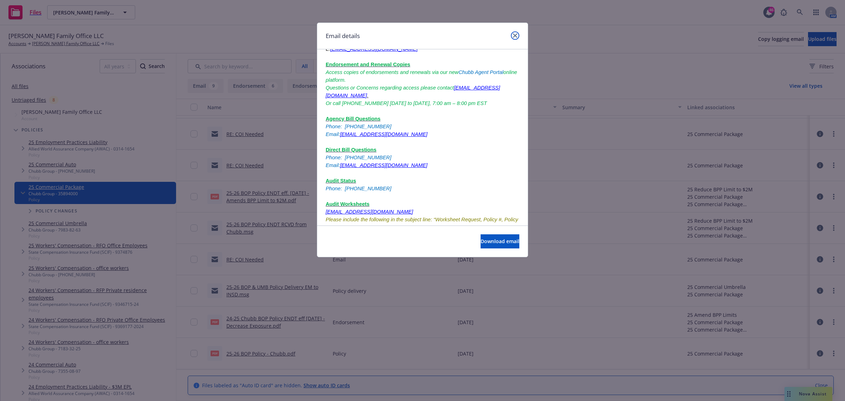
click at [517, 35] on icon "close" at bounding box center [515, 35] width 4 height 4
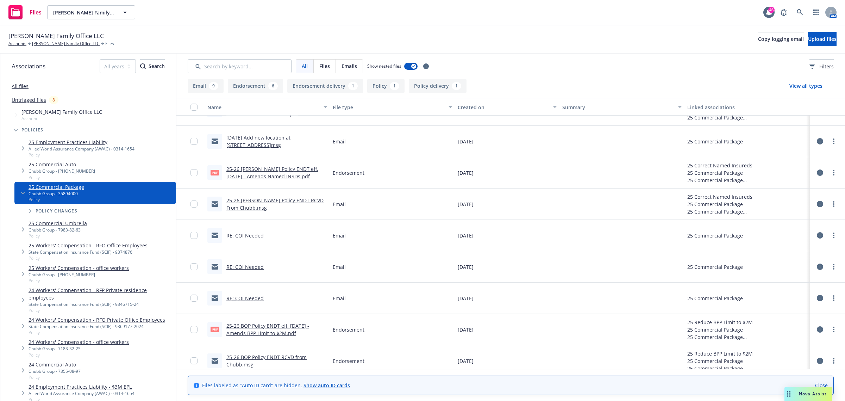
scroll to position [132, 0]
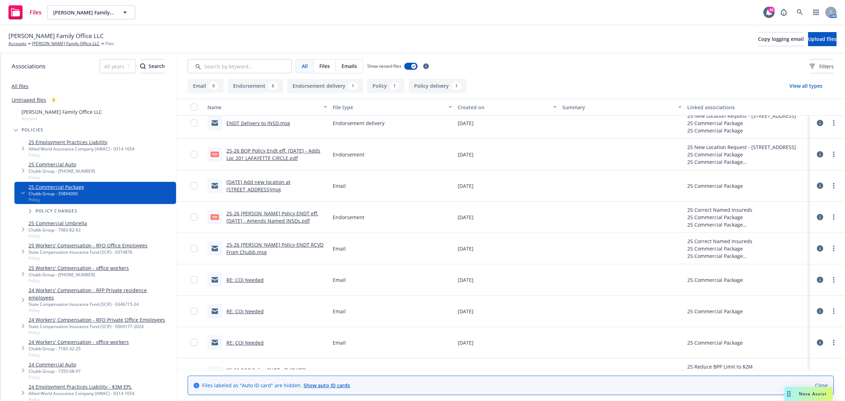
click at [259, 186] on link "[DATE] Add new location at [STREET_ADDRESS]msg" at bounding box center [258, 186] width 64 height 14
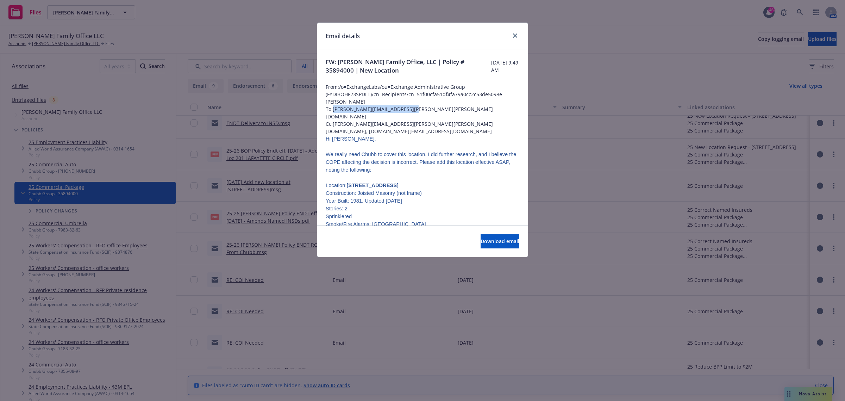
drag, startPoint x: 419, startPoint y: 107, endPoint x: 334, endPoint y: 108, distance: 84.5
click at [334, 108] on span "To: [PERSON_NAME][EMAIL_ADDRESS][PERSON_NAME][PERSON_NAME][DOMAIN_NAME]" at bounding box center [423, 112] width 194 height 15
copy span "nikki.kaufax-tennant@chubb.com"
click at [515, 35] on icon "close" at bounding box center [515, 35] width 4 height 4
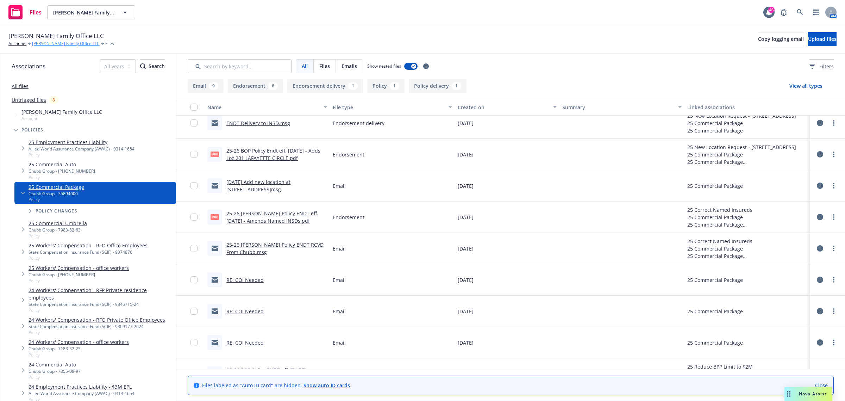
click at [62, 43] on link "[PERSON_NAME] Family Office LLC" at bounding box center [66, 43] width 68 height 6
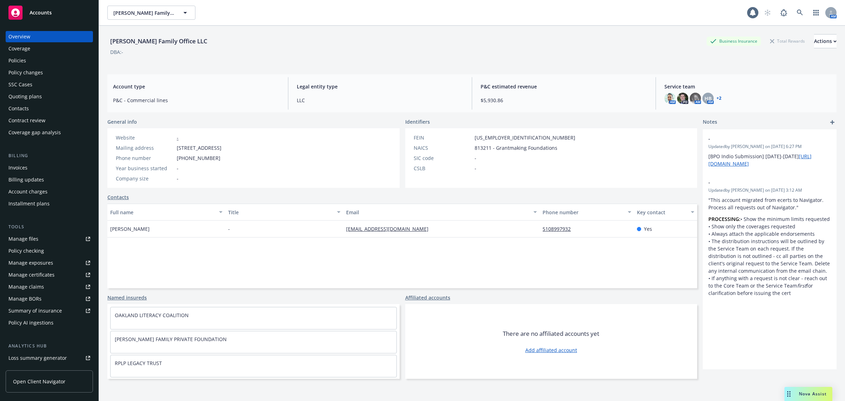
click at [39, 58] on div "Policies" at bounding box center [49, 60] width 82 height 11
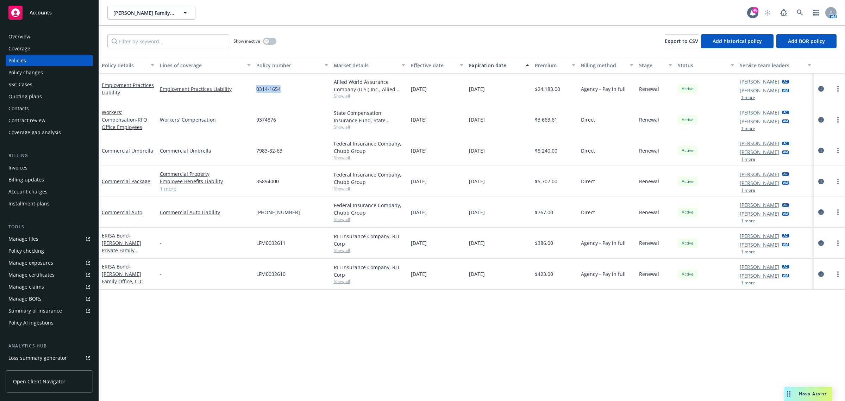
drag, startPoint x: 288, startPoint y: 90, endPoint x: 254, endPoint y: 90, distance: 34.2
click at [254, 90] on div "0314-1654" at bounding box center [292, 89] width 77 height 31
copy span "0314-1654"
drag, startPoint x: 265, startPoint y: 121, endPoint x: 252, endPoint y: 121, distance: 12.3
click at [252, 121] on div "Workers' Compensation - RFO Office Employees Workers' Compensation 9374876 Stat…" at bounding box center [472, 119] width 746 height 31
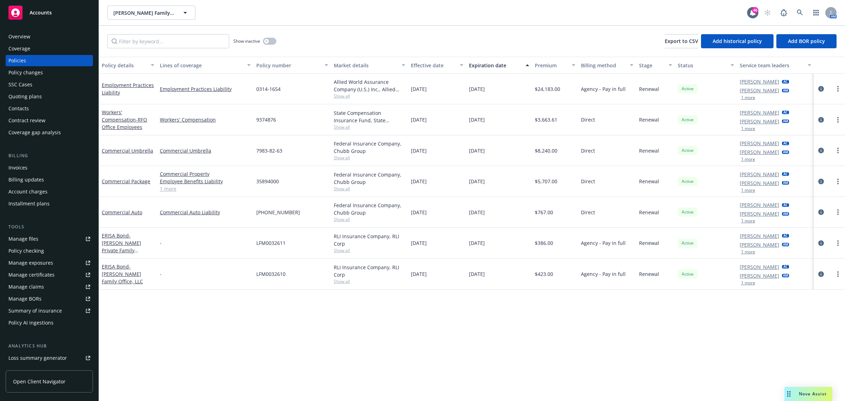
click at [337, 95] on span "Show all" at bounding box center [370, 96] width 72 height 6
click at [236, 120] on link "Workers' Compensation" at bounding box center [205, 119] width 91 height 7
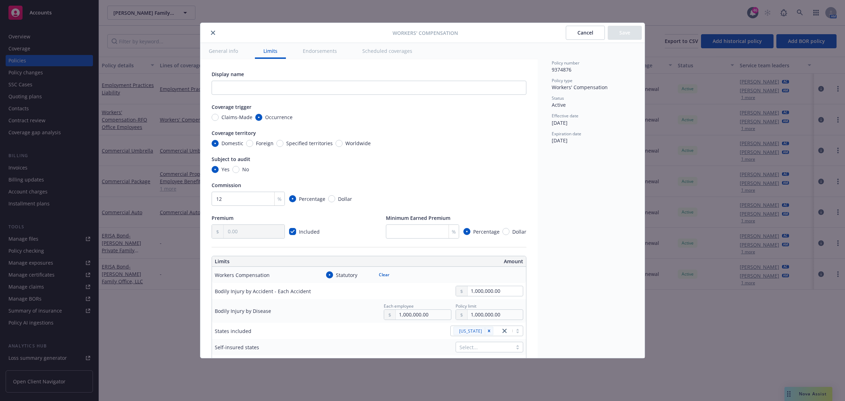
click at [214, 34] on icon "close" at bounding box center [213, 33] width 4 height 4
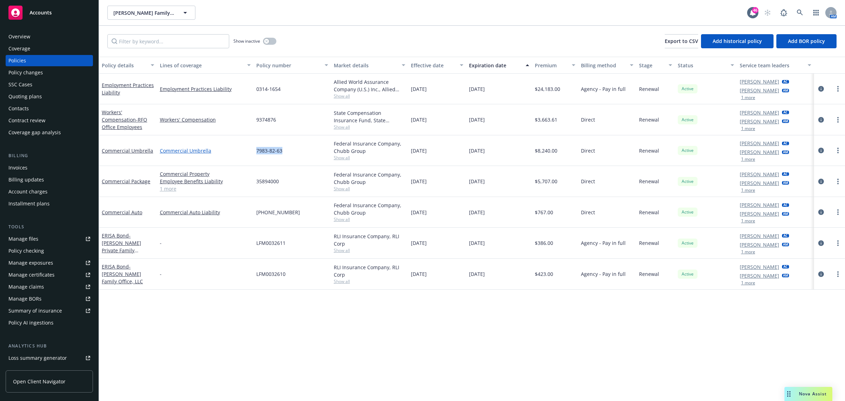
drag, startPoint x: 286, startPoint y: 150, endPoint x: 250, endPoint y: 150, distance: 36.3
click at [250, 150] on div "Commercial Umbrella Commercial Umbrella 7983-82-63 Federal Insurance Company, C…" at bounding box center [472, 150] width 746 height 31
copy div "7983-82-63"
drag, startPoint x: 297, startPoint y: 183, endPoint x: 249, endPoint y: 184, distance: 47.9
click at [249, 184] on div "Commercial Package Commercial Property Employee Benefits Liability General Liab…" at bounding box center [472, 181] width 746 height 31
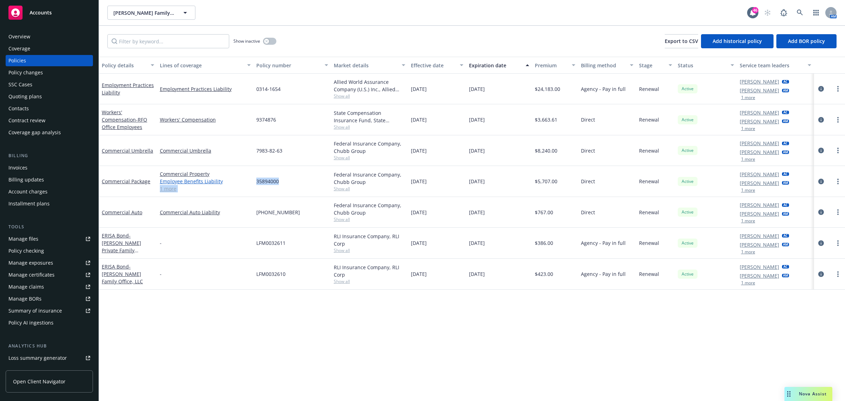
copy div "General Liability 1 more 35894000"
drag, startPoint x: 293, startPoint y: 181, endPoint x: 288, endPoint y: 181, distance: 5.3
click at [293, 181] on div "35894000" at bounding box center [292, 181] width 77 height 31
click at [287, 182] on div "35894000" at bounding box center [292, 181] width 77 height 31
drag, startPoint x: 287, startPoint y: 182, endPoint x: 261, endPoint y: 185, distance: 25.9
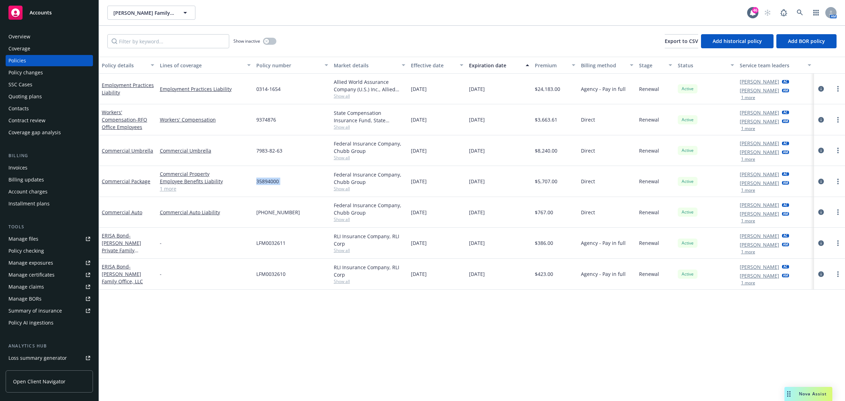
click at [261, 185] on div "35894000" at bounding box center [292, 181] width 77 height 31
drag, startPoint x: 306, startPoint y: 210, endPoint x: 251, endPoint y: 215, distance: 54.8
click at [251, 215] on div "Commercial Auto Commercial Auto Liability (25)7355-08-97 Federal Insurance Comp…" at bounding box center [472, 212] width 746 height 31
copy div "(25)7355-08-97"
click at [337, 123] on div "State Compensation Insurance Fund, State Compensation Insurance Fund (SCIF)" at bounding box center [370, 116] width 72 height 15
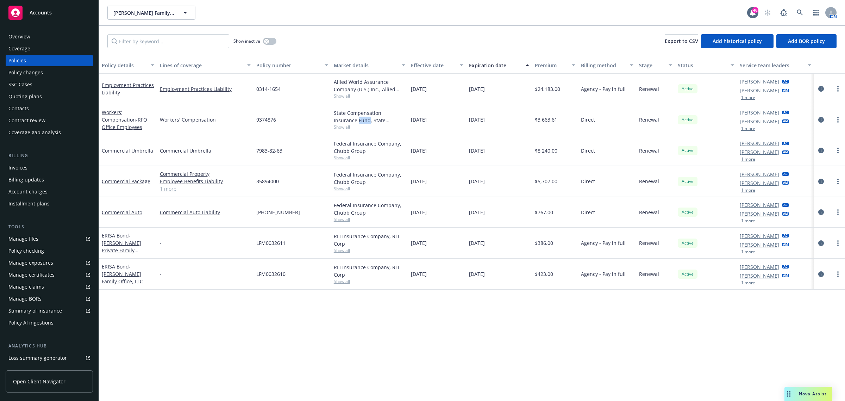
click at [337, 123] on div "State Compensation Insurance Fund, State Compensation Insurance Fund (SCIF)" at bounding box center [370, 116] width 72 height 15
click at [337, 126] on span "Show all" at bounding box center [370, 127] width 72 height 6
click at [348, 96] on span "Show all" at bounding box center [370, 96] width 72 height 6
click at [817, 86] on link "circleInformation" at bounding box center [821, 89] width 8 height 8
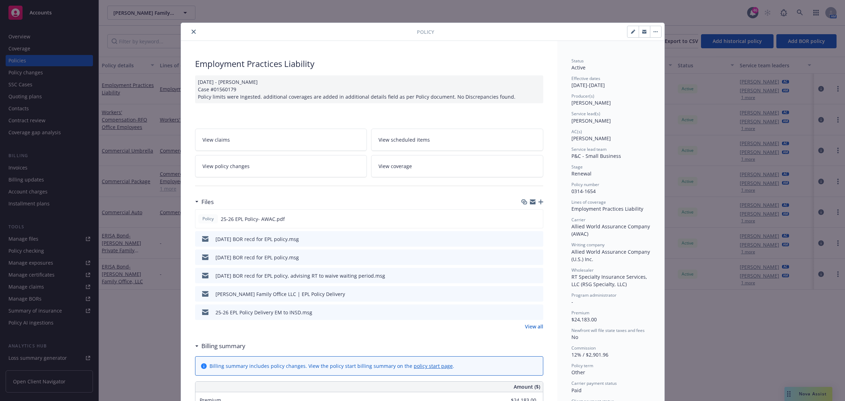
click at [521, 326] on div "View all" at bounding box center [369, 326] width 348 height 7
click at [528, 329] on link "View all" at bounding box center [534, 326] width 18 height 7
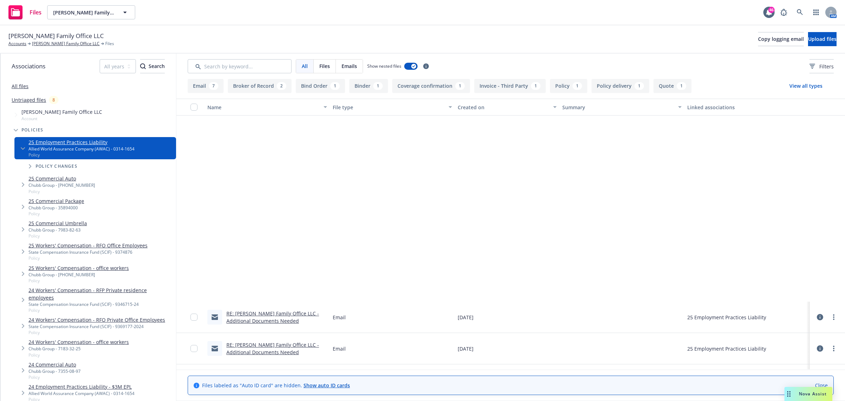
scroll to position [246, 0]
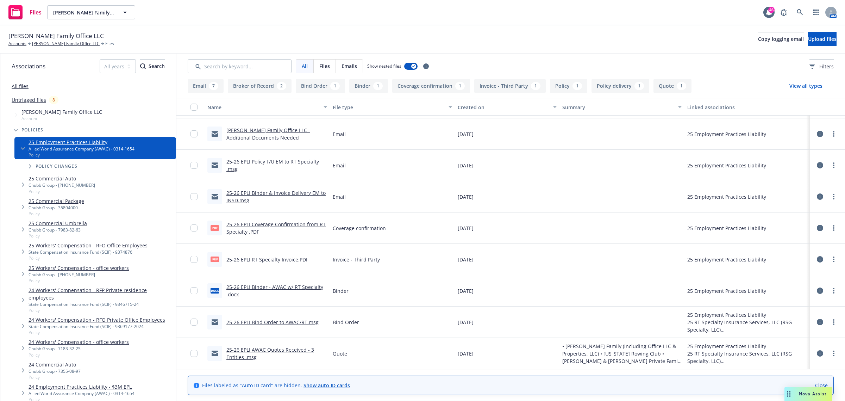
click at [272, 321] on link "25-26 EPLI Bind Order to AWAC/RT.msg" at bounding box center [272, 322] width 92 height 7
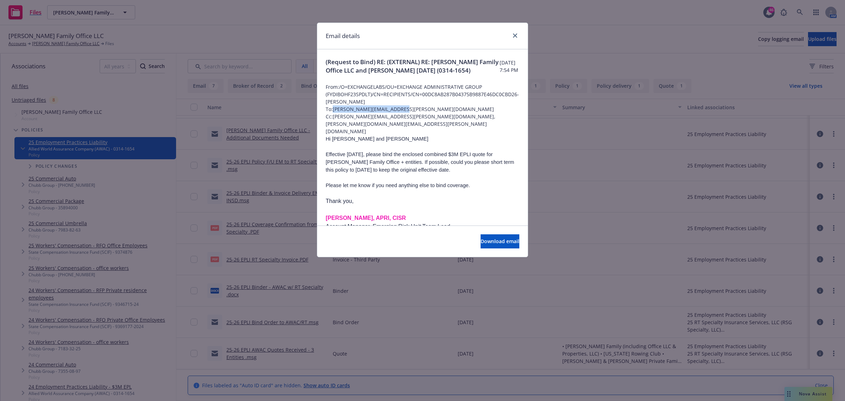
drag, startPoint x: 399, startPoint y: 117, endPoint x: 333, endPoint y: 115, distance: 65.5
click at [333, 113] on span "To: jenna.baron@rtspecialty.com" at bounding box center [423, 108] width 194 height 7
drag, startPoint x: 405, startPoint y: 115, endPoint x: 334, endPoint y: 115, distance: 70.4
click at [334, 113] on span "To: jenna.baron@rtspecialty.com" at bounding box center [423, 108] width 194 height 7
copy span "jenna.baron@rtspecialty.com"
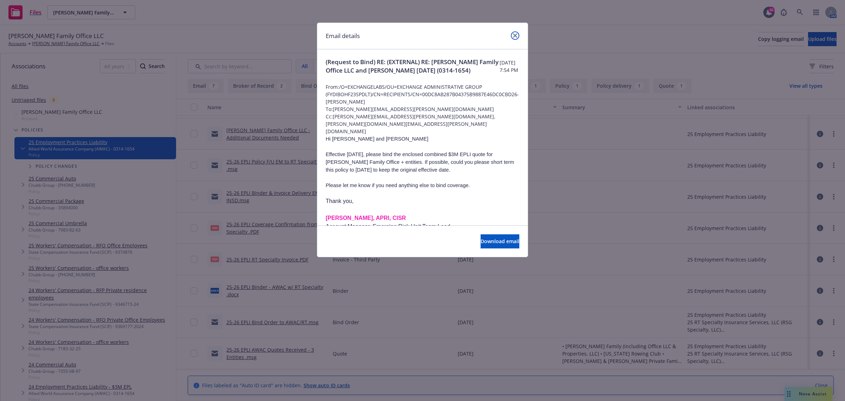
drag, startPoint x: 511, startPoint y: 33, endPoint x: 507, endPoint y: 35, distance: 4.3
click at [511, 33] on link "close" at bounding box center [515, 35] width 8 height 8
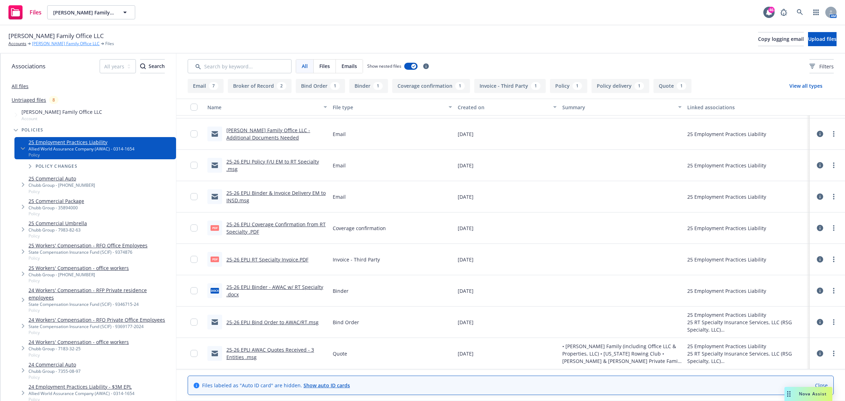
click at [62, 44] on link "[PERSON_NAME] Family Office LLC" at bounding box center [66, 43] width 68 height 6
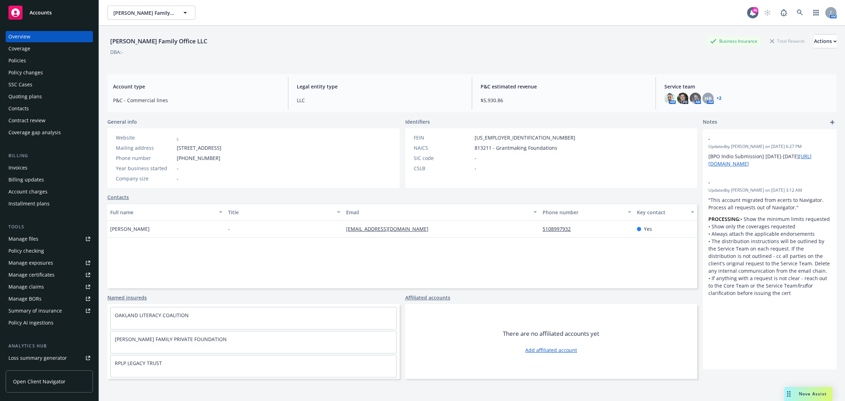
click at [18, 64] on div "Policies" at bounding box center [17, 60] width 18 height 11
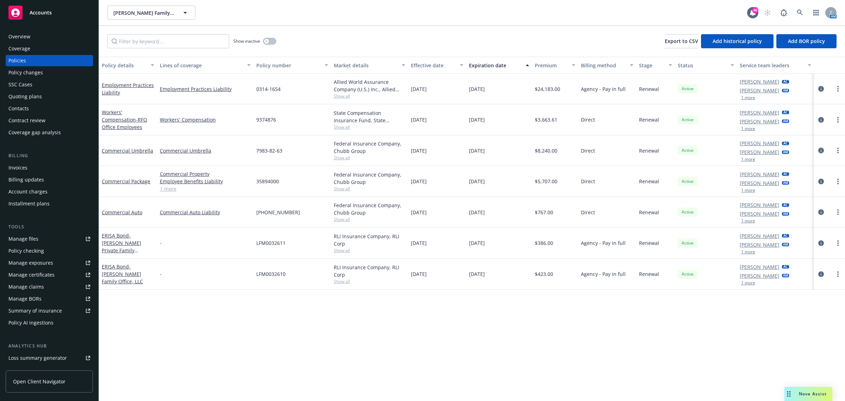
click at [344, 97] on span "Show all" at bounding box center [370, 96] width 72 height 6
drag, startPoint x: 294, startPoint y: 90, endPoint x: 255, endPoint y: 90, distance: 38.7
click at [255, 90] on div "0314-1654" at bounding box center [292, 89] width 77 height 31
copy span "0314-1654"
click at [820, 120] on icon "circleInformation" at bounding box center [821, 120] width 6 height 6
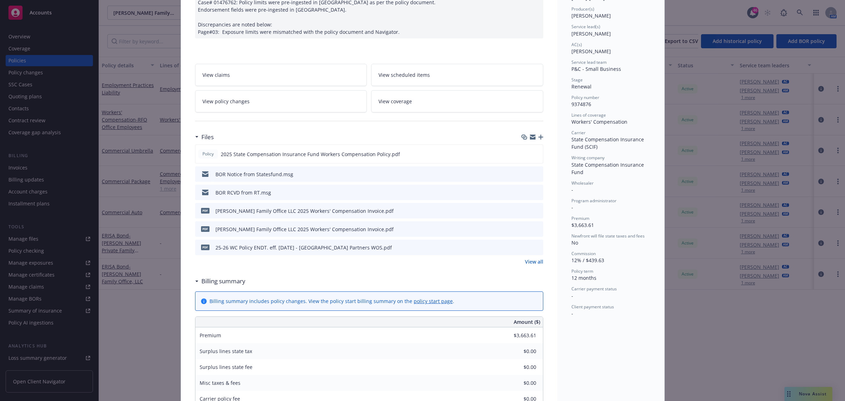
scroll to position [88, 0]
click at [532, 259] on link "View all" at bounding box center [534, 260] width 18 height 7
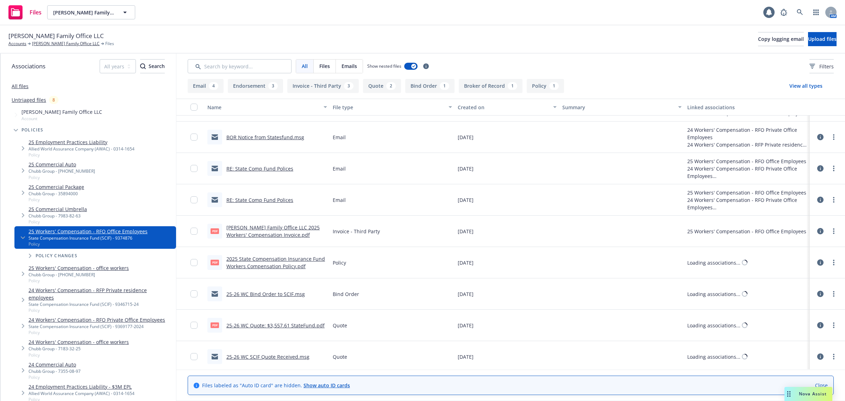
scroll to position [215, 0]
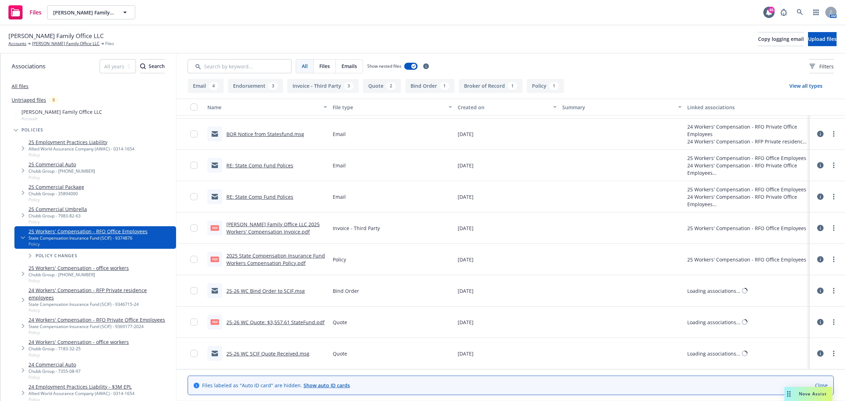
click at [273, 350] on div "25-26 WC SCIF Quote Received.msg" at bounding box center [267, 353] width 83 height 7
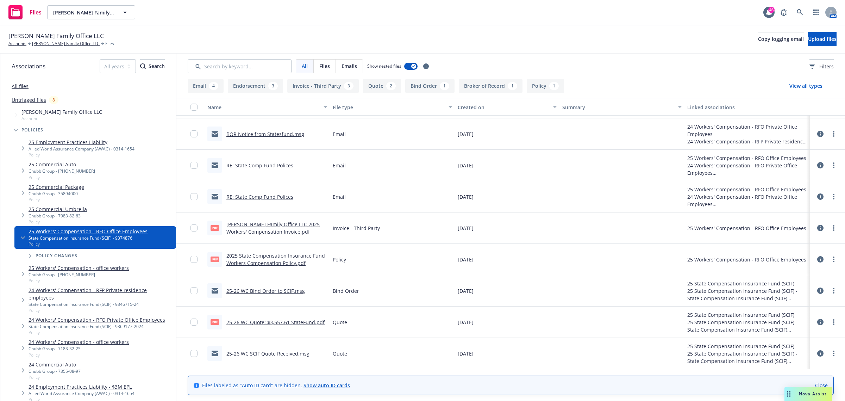
click at [274, 351] on link "25-26 WC SCIF Quote Received.msg" at bounding box center [267, 353] width 83 height 7
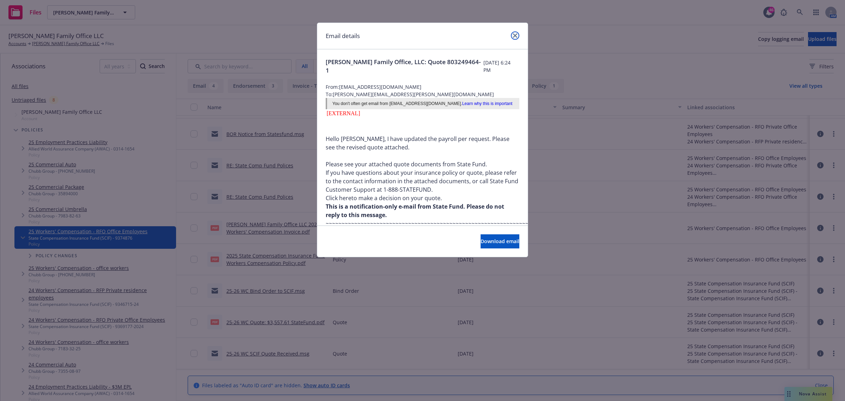
click at [513, 35] on icon "close" at bounding box center [515, 35] width 4 height 4
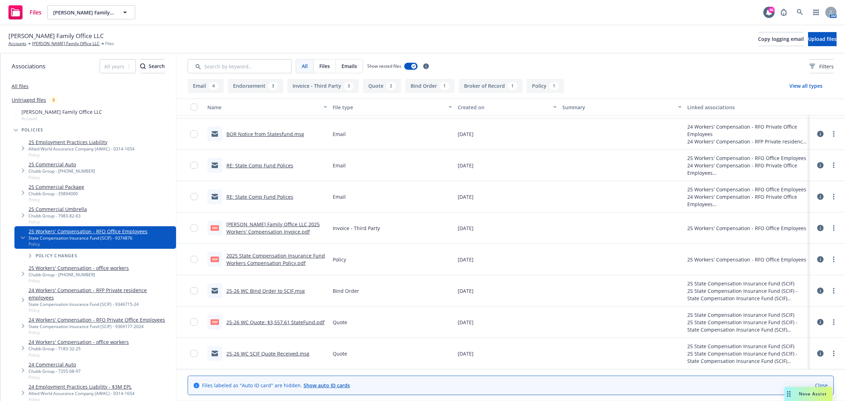
click at [275, 287] on link "25-26 WC Bind Order to SCIF.msg" at bounding box center [265, 290] width 79 height 7
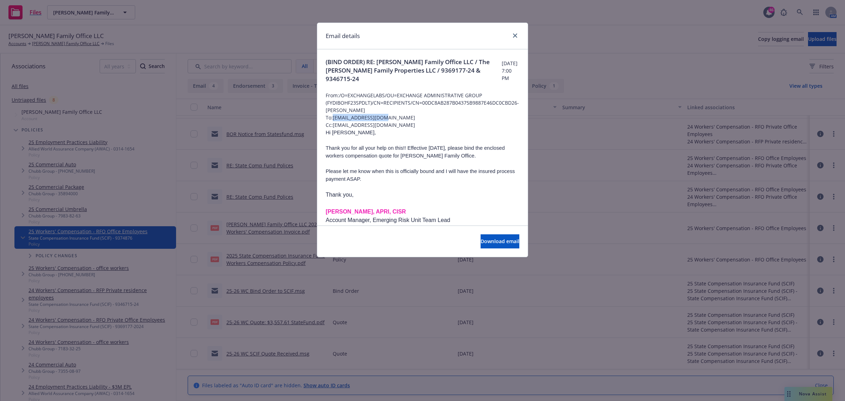
drag, startPoint x: 386, startPoint y: 117, endPoint x: 334, endPoint y: 118, distance: 51.4
click at [334, 118] on span "To: [EMAIL_ADDRESS][DOMAIN_NAME]" at bounding box center [423, 117] width 194 height 7
copy span "[EMAIL_ADDRESS][DOMAIN_NAME]"
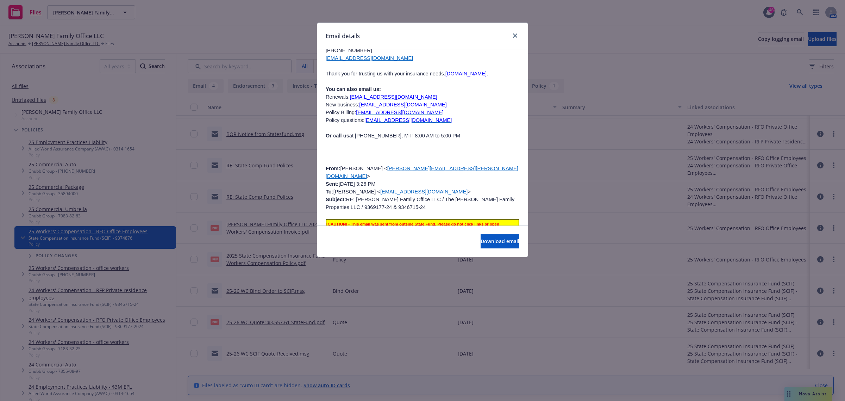
scroll to position [748, 0]
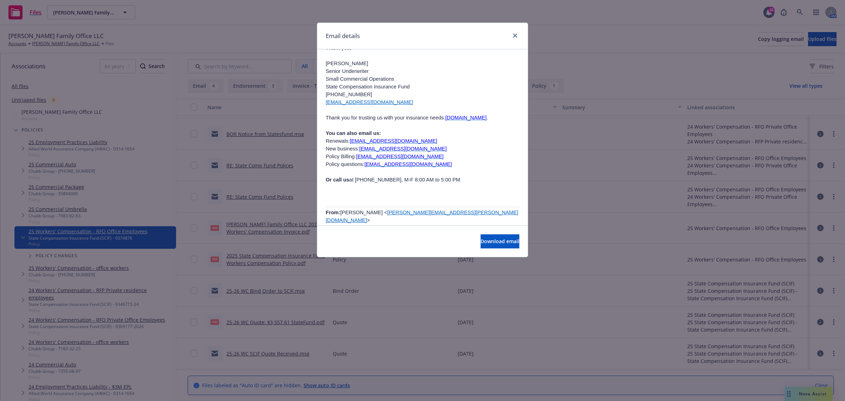
click at [515, 30] on div "Email details" at bounding box center [422, 36] width 211 height 26
click at [514, 32] on link "close" at bounding box center [515, 35] width 8 height 8
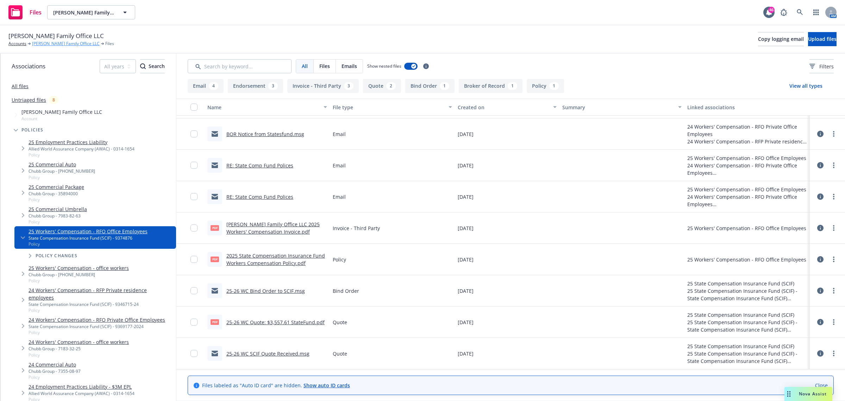
click at [53, 41] on link "[PERSON_NAME] Family Office LLC" at bounding box center [66, 43] width 68 height 6
